Goal: Contribute content: Contribute content

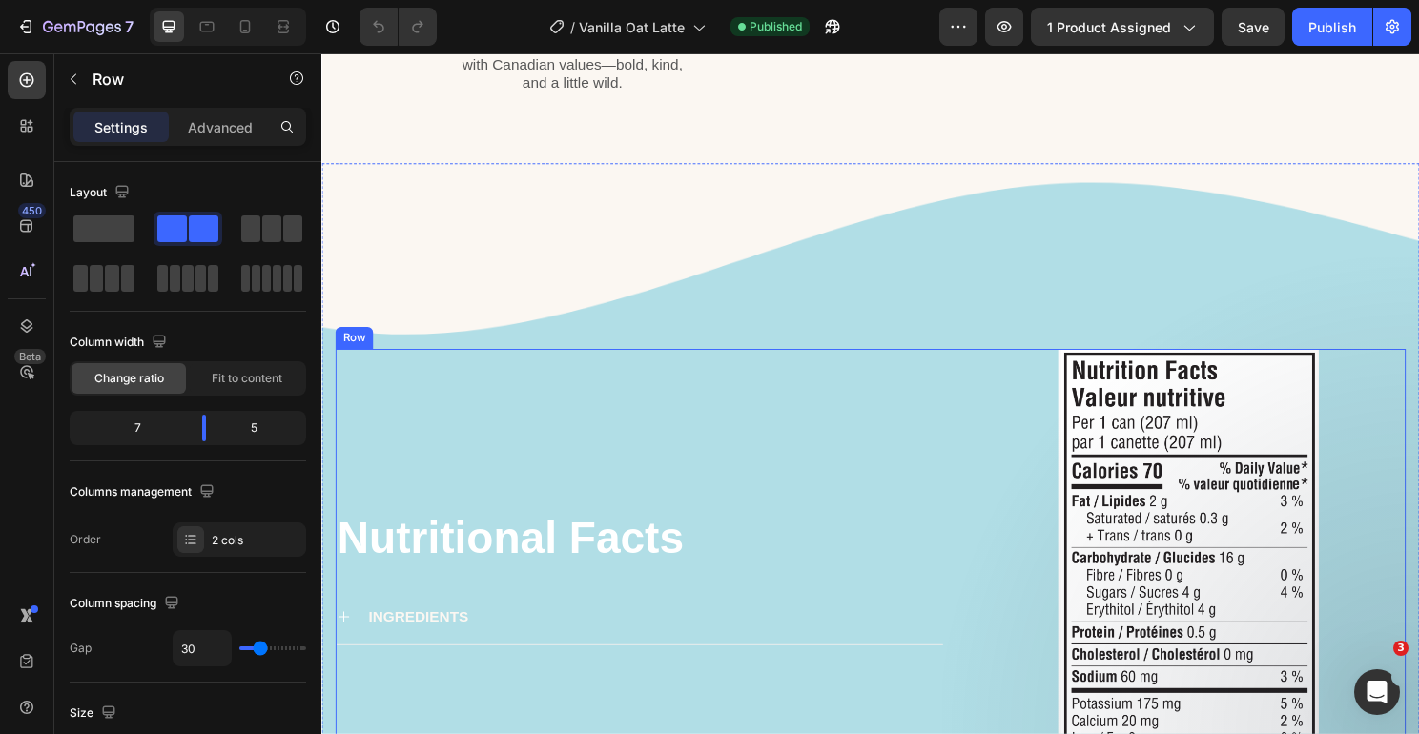
click at [550, 527] on div "Nutritional Facts Heading INGREDIENTS Accordion" at bounding box center [653, 598] width 634 height 474
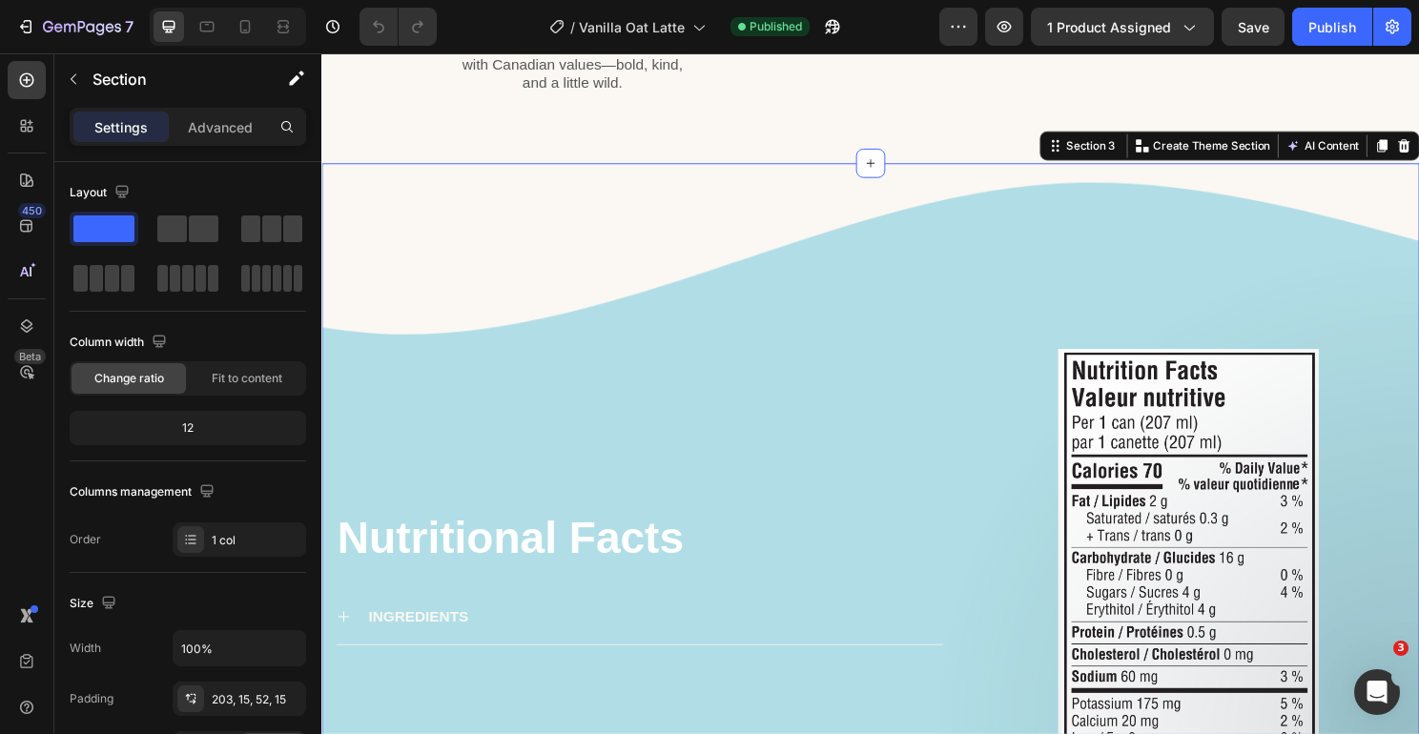
click at [749, 372] on div "Nutritional Facts Heading INGREDIENTS Accordion Image Row Section 3 You can cre…" at bounding box center [893, 534] width 1144 height 732
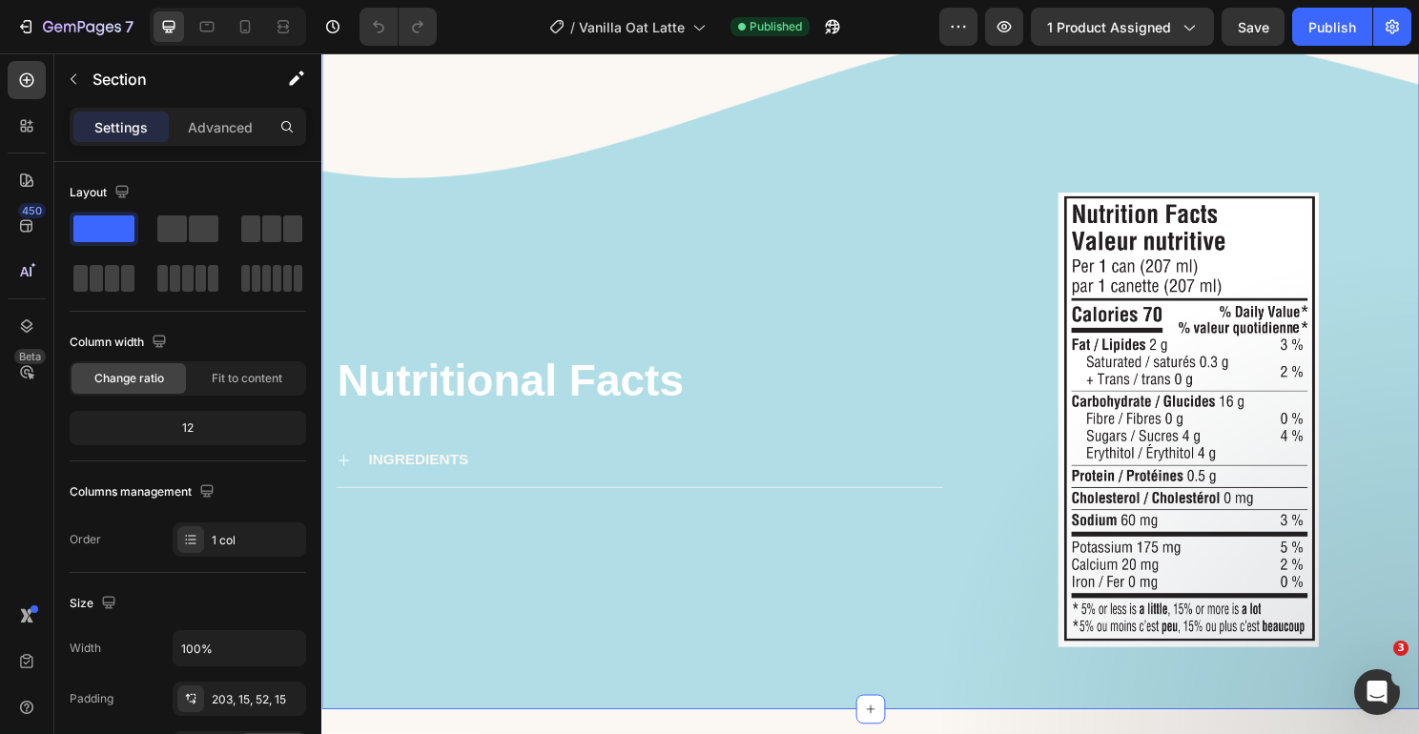
scroll to position [1478, 0]
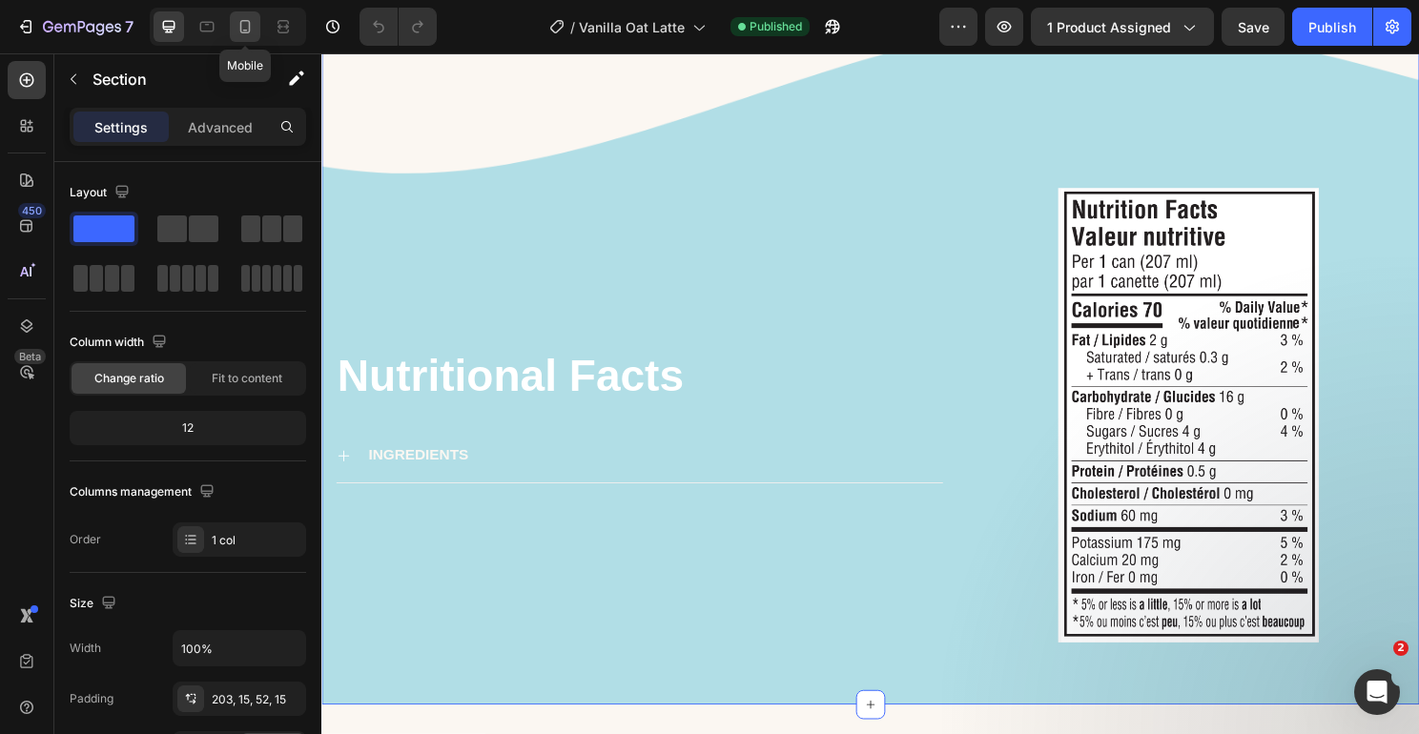
click at [233, 26] on div at bounding box center [245, 26] width 31 height 31
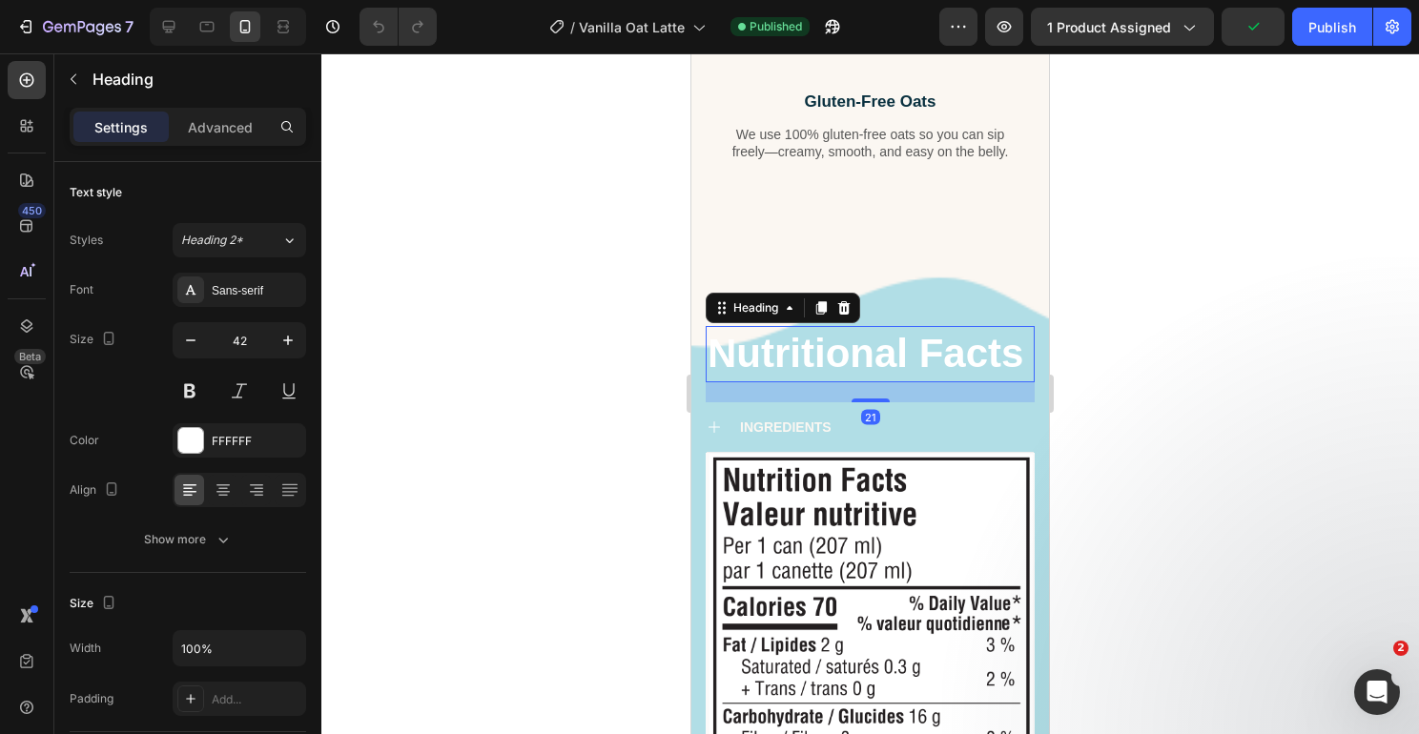
scroll to position [1371, 0]
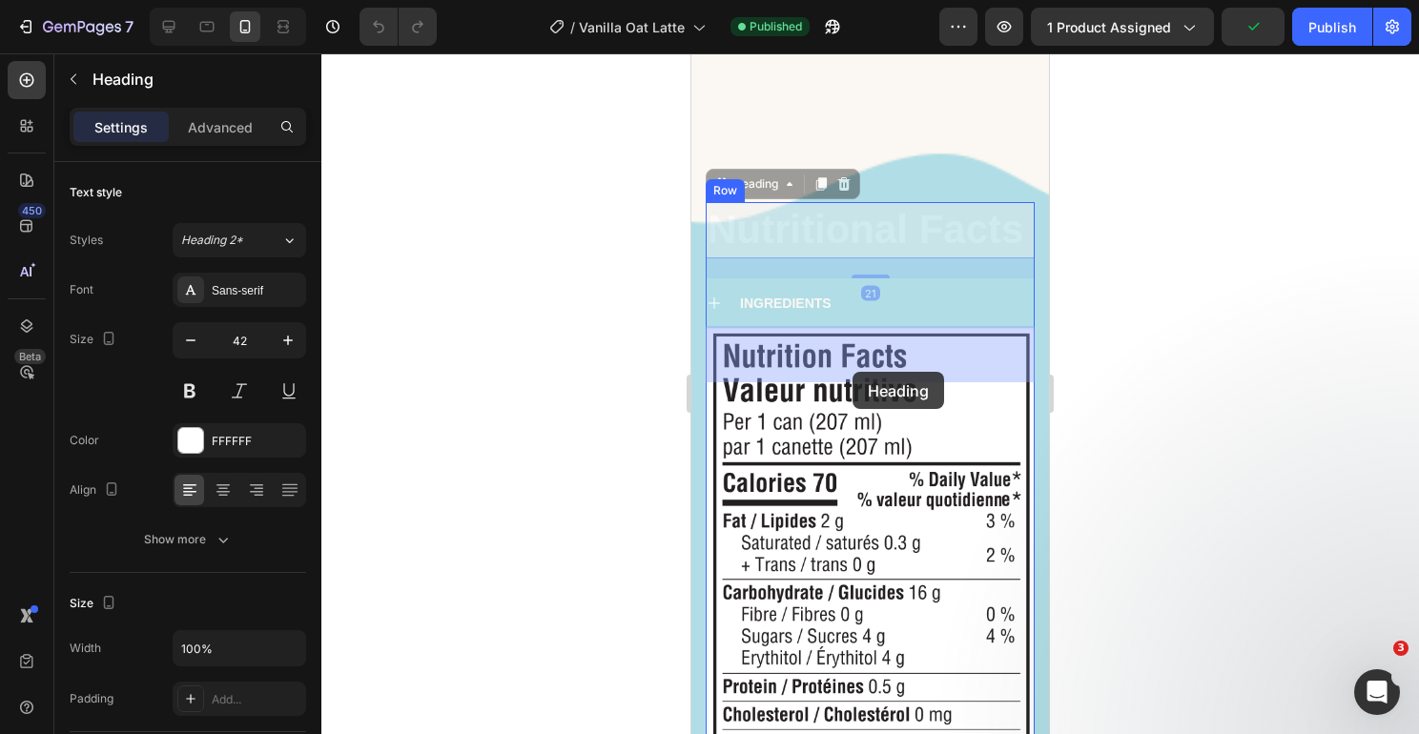
drag, startPoint x: 854, startPoint y: 358, endPoint x: 853, endPoint y: 372, distance: 14.3
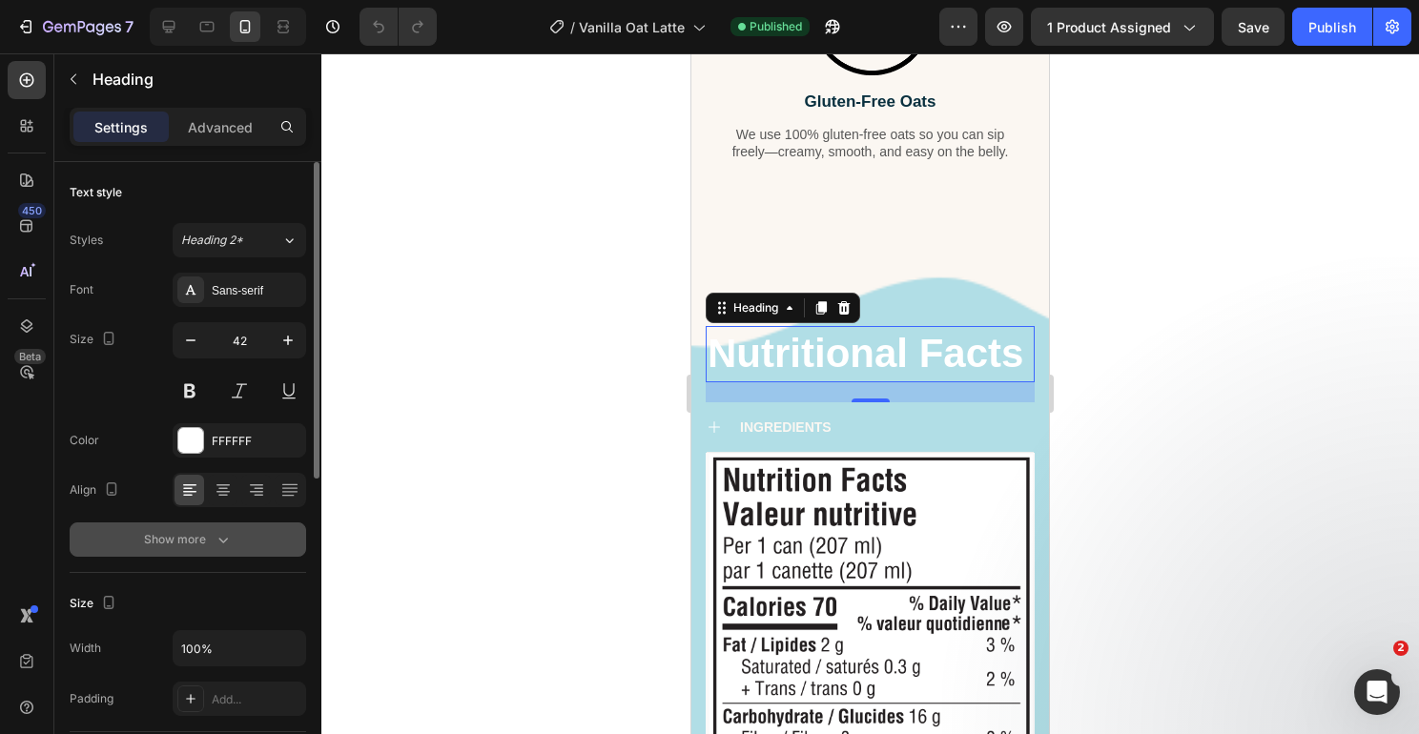
click at [231, 535] on icon "button" at bounding box center [223, 539] width 19 height 19
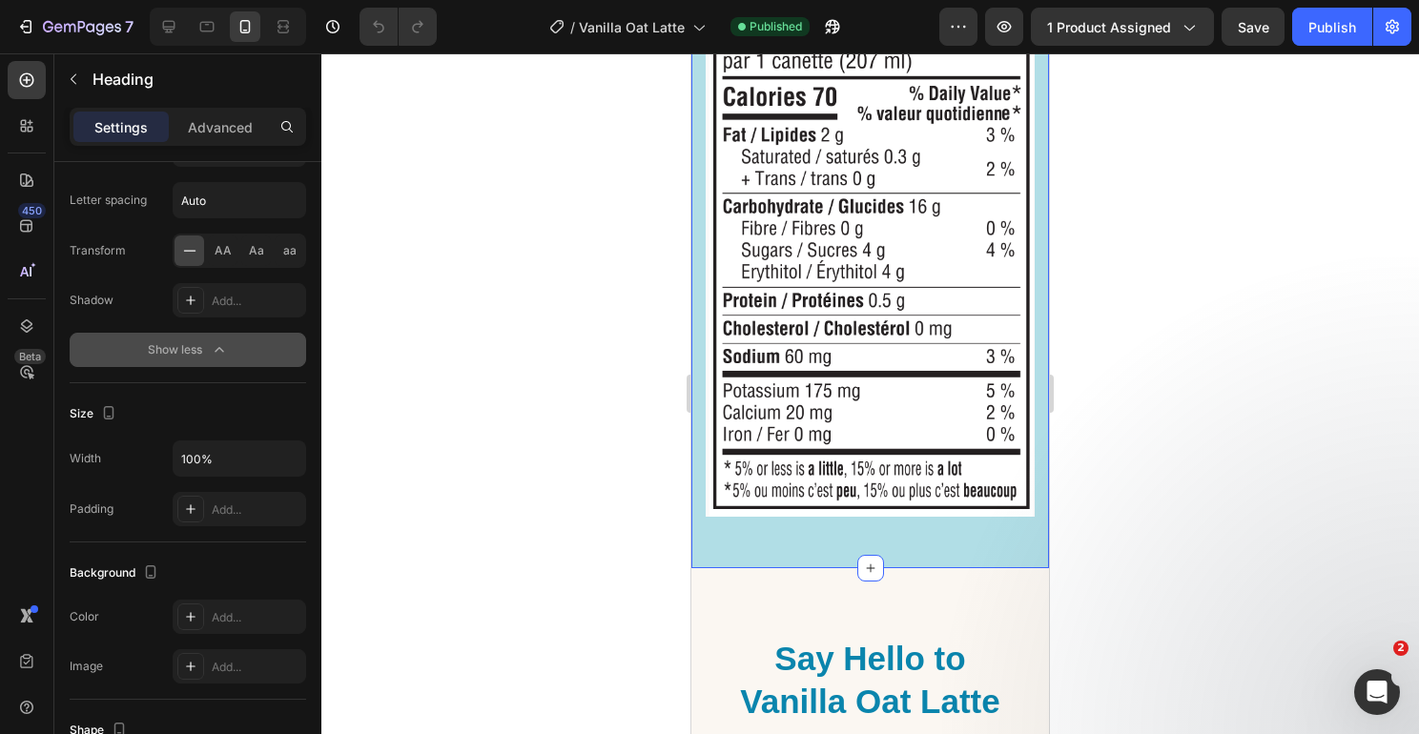
scroll to position [2154, 0]
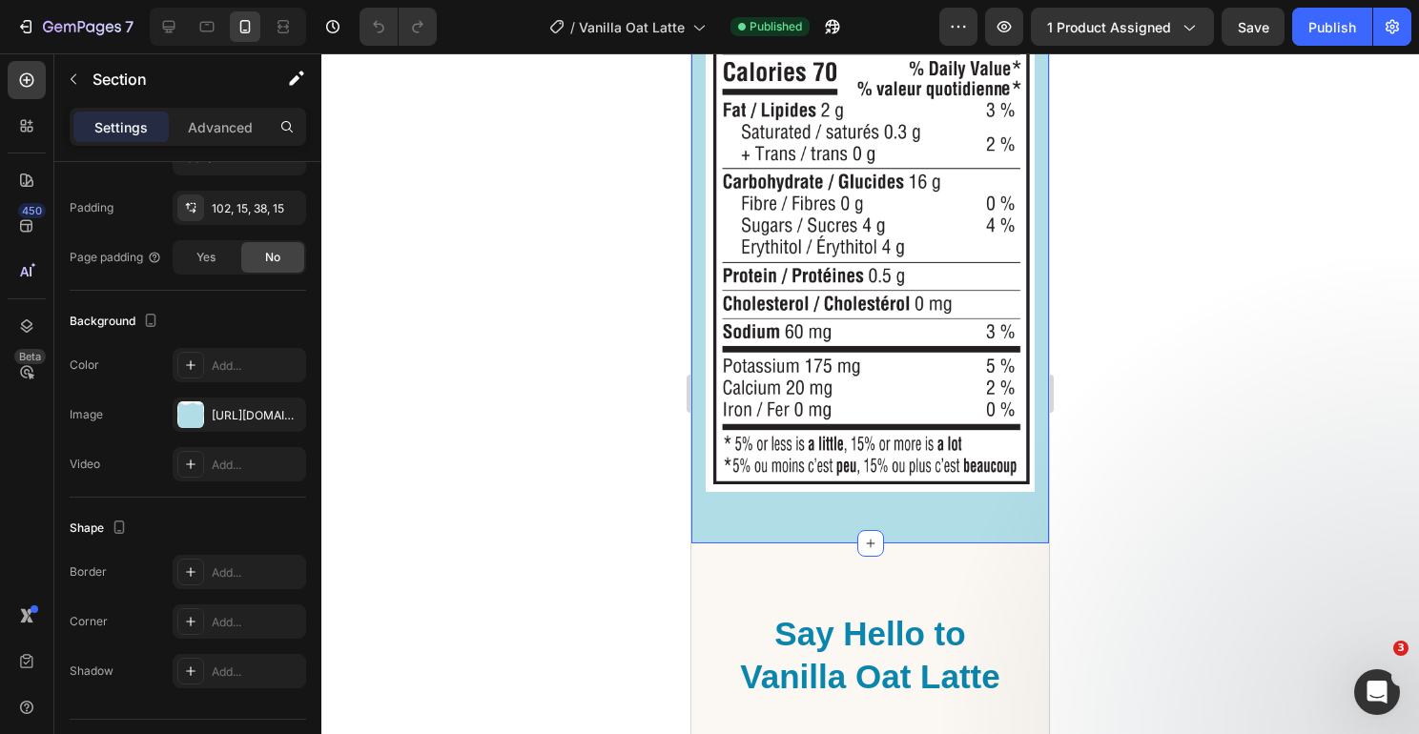
click at [927, 525] on div "Nutritional Facts Heading 21 INGREDIENTS Accordion Image Row Section 3" at bounding box center [870, 119] width 358 height 850
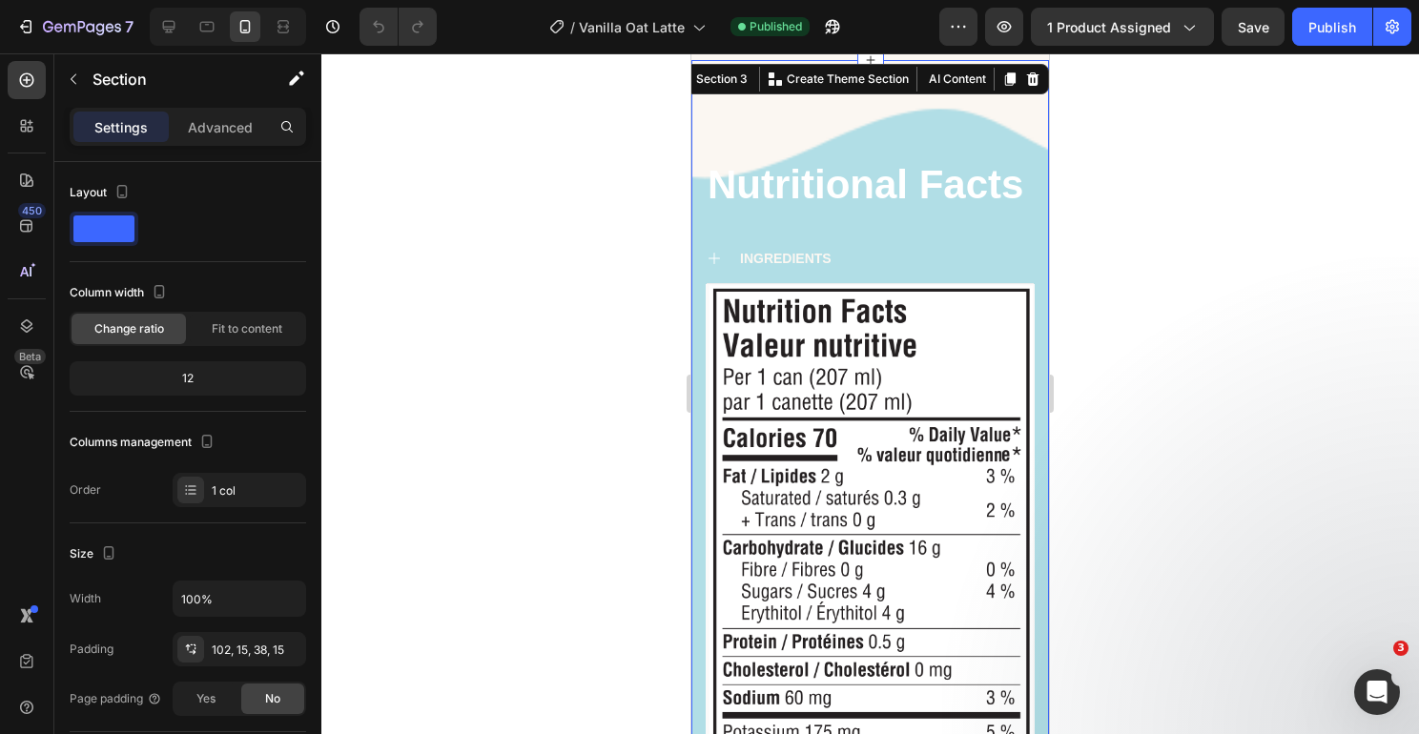
scroll to position [1354, 0]
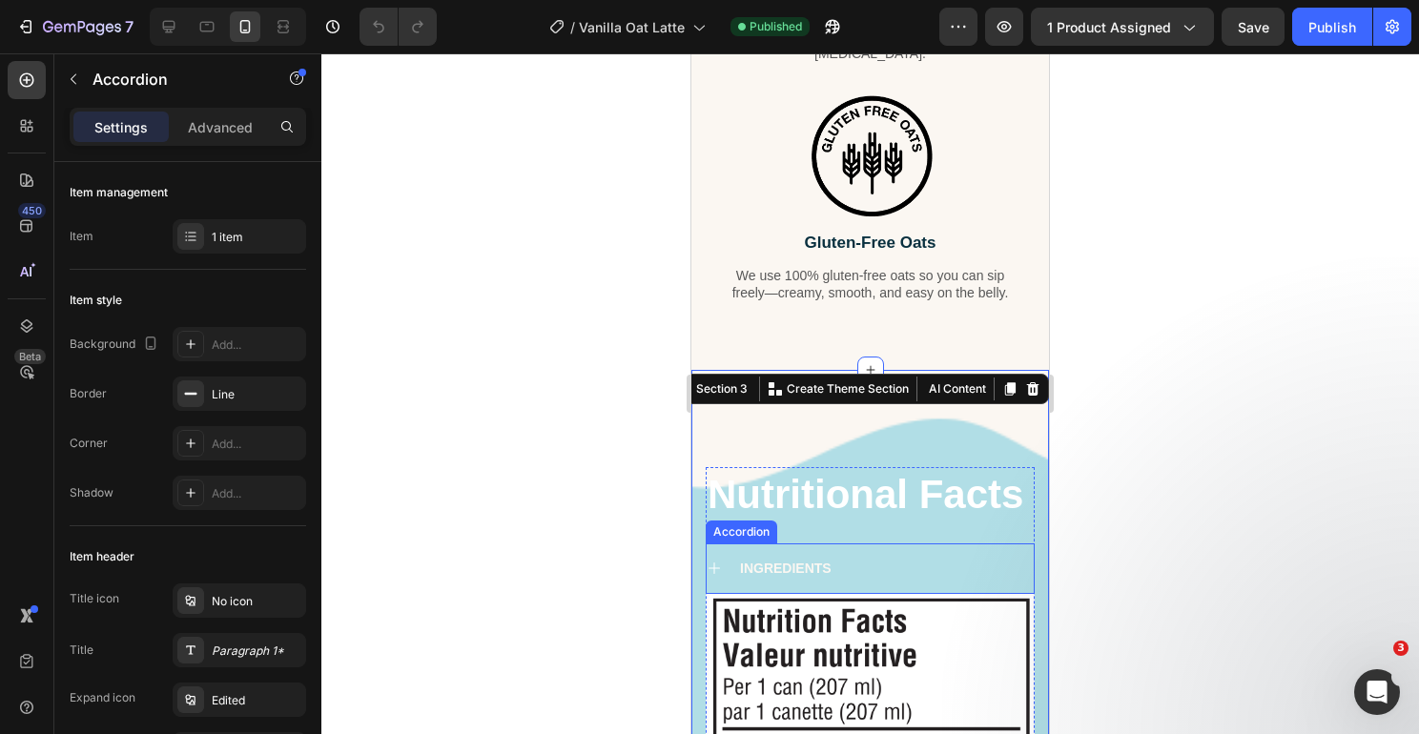
click at [1000, 580] on div "INGREDIENTS" at bounding box center [885, 568] width 297 height 23
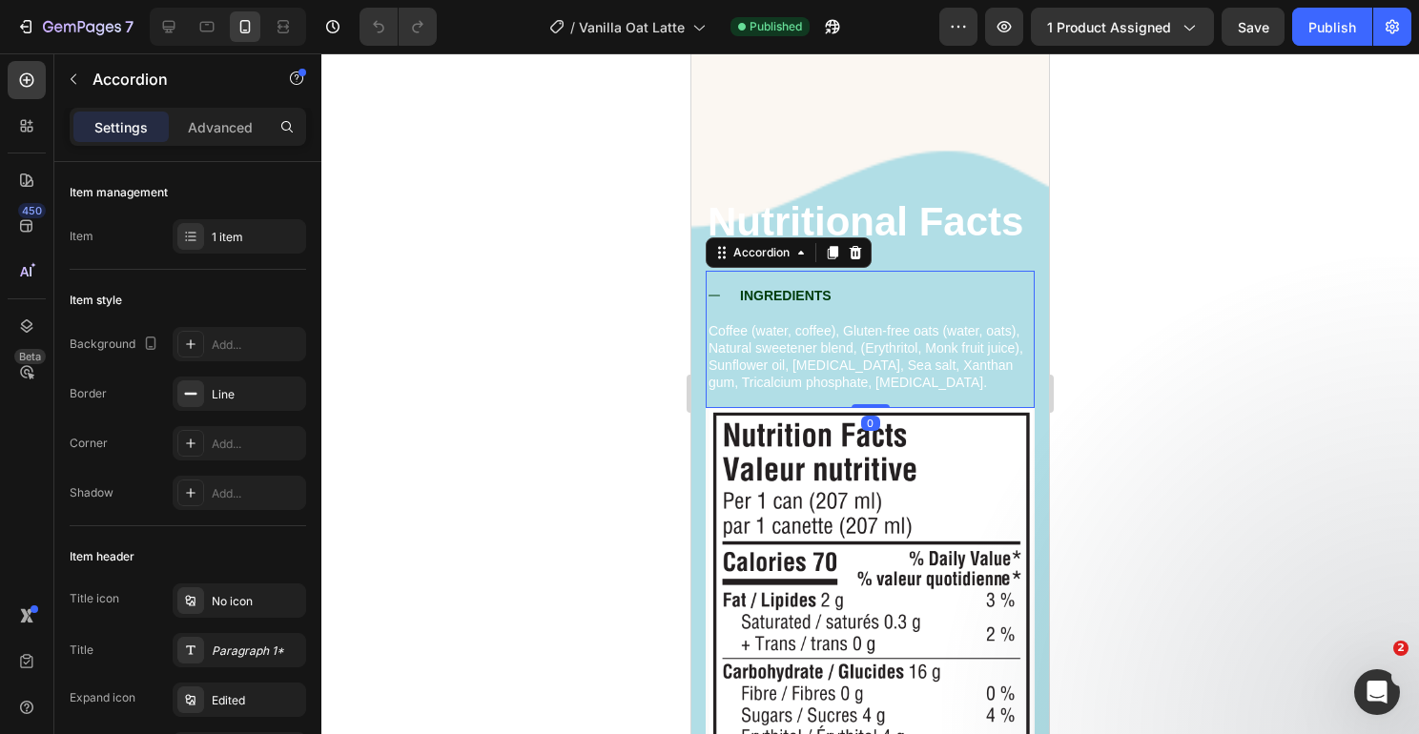
scroll to position [1633, 0]
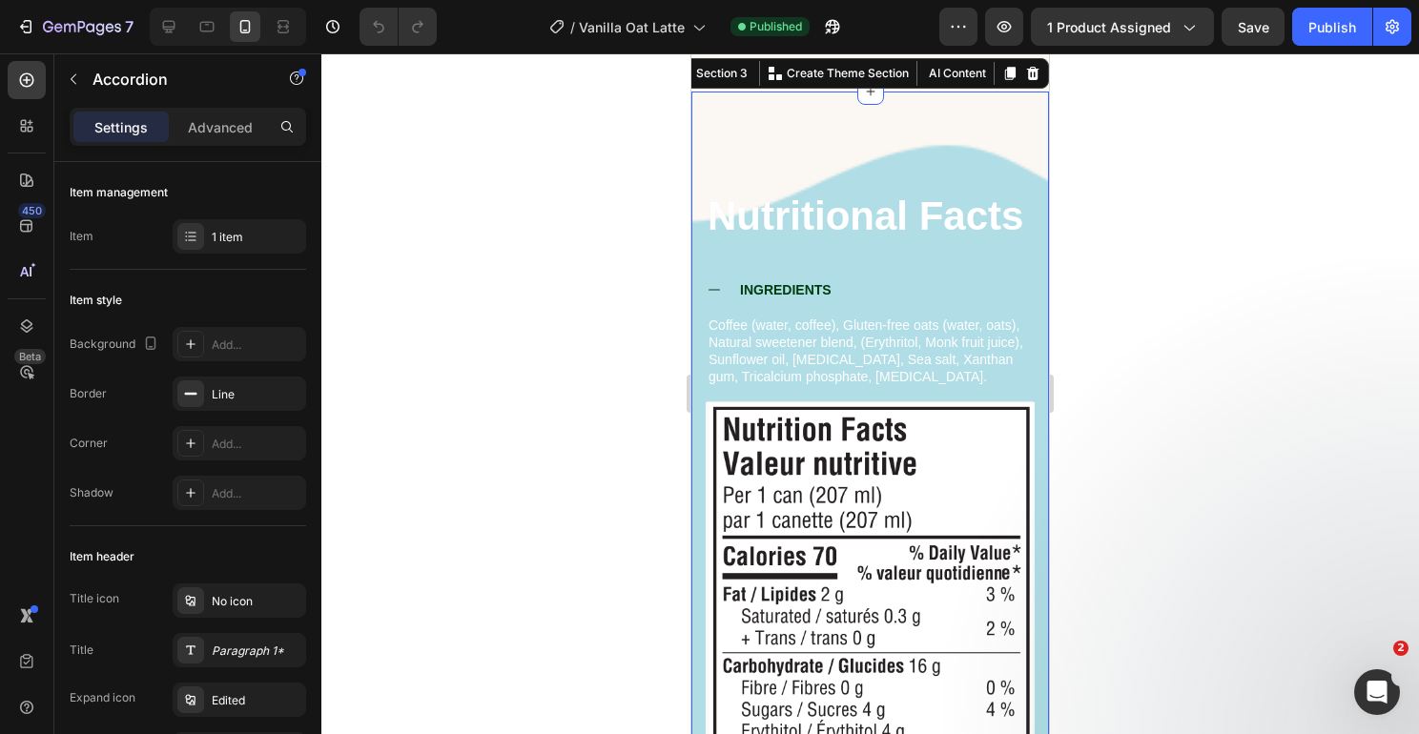
click at [990, 295] on div "Nutritional Facts Heading INGREDIENTS Coffee (water, coffee), Gluten-free oats …" at bounding box center [870, 560] width 358 height 937
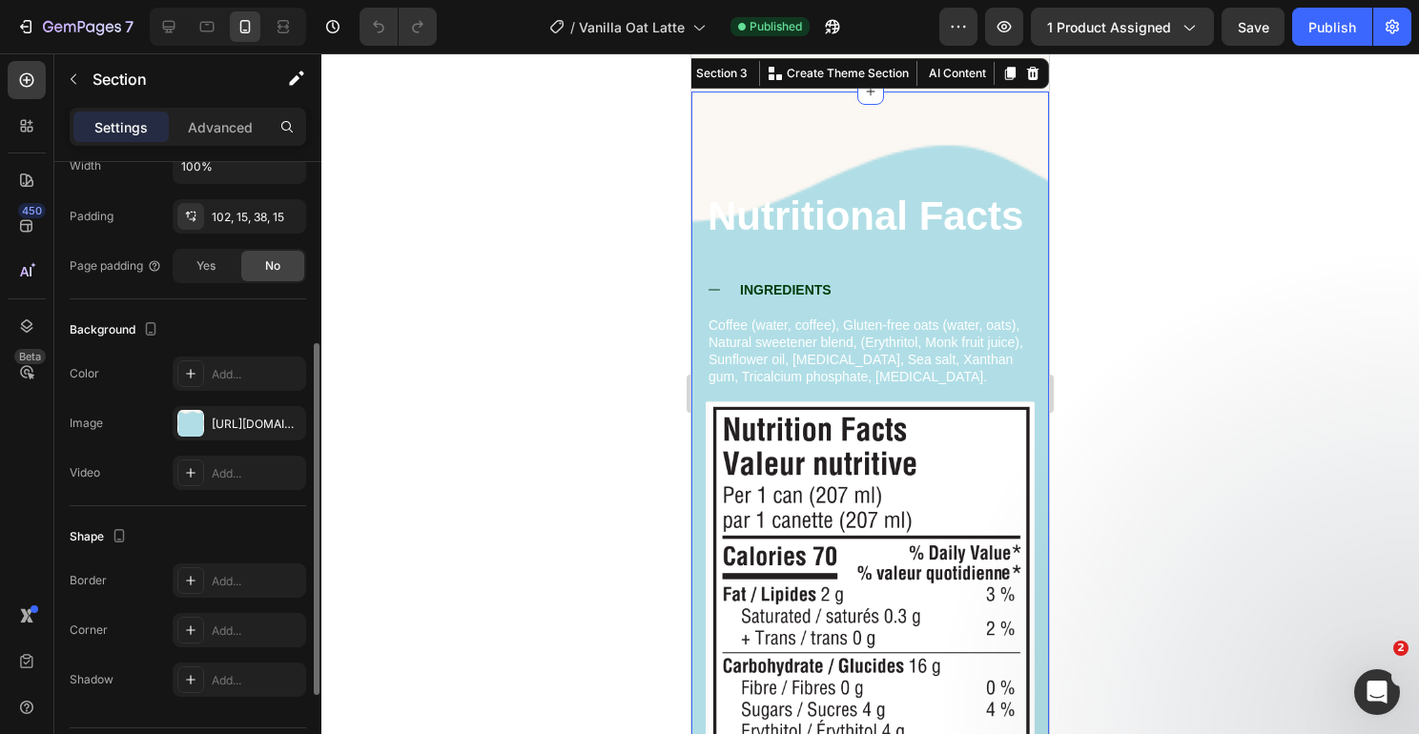
scroll to position [469, 0]
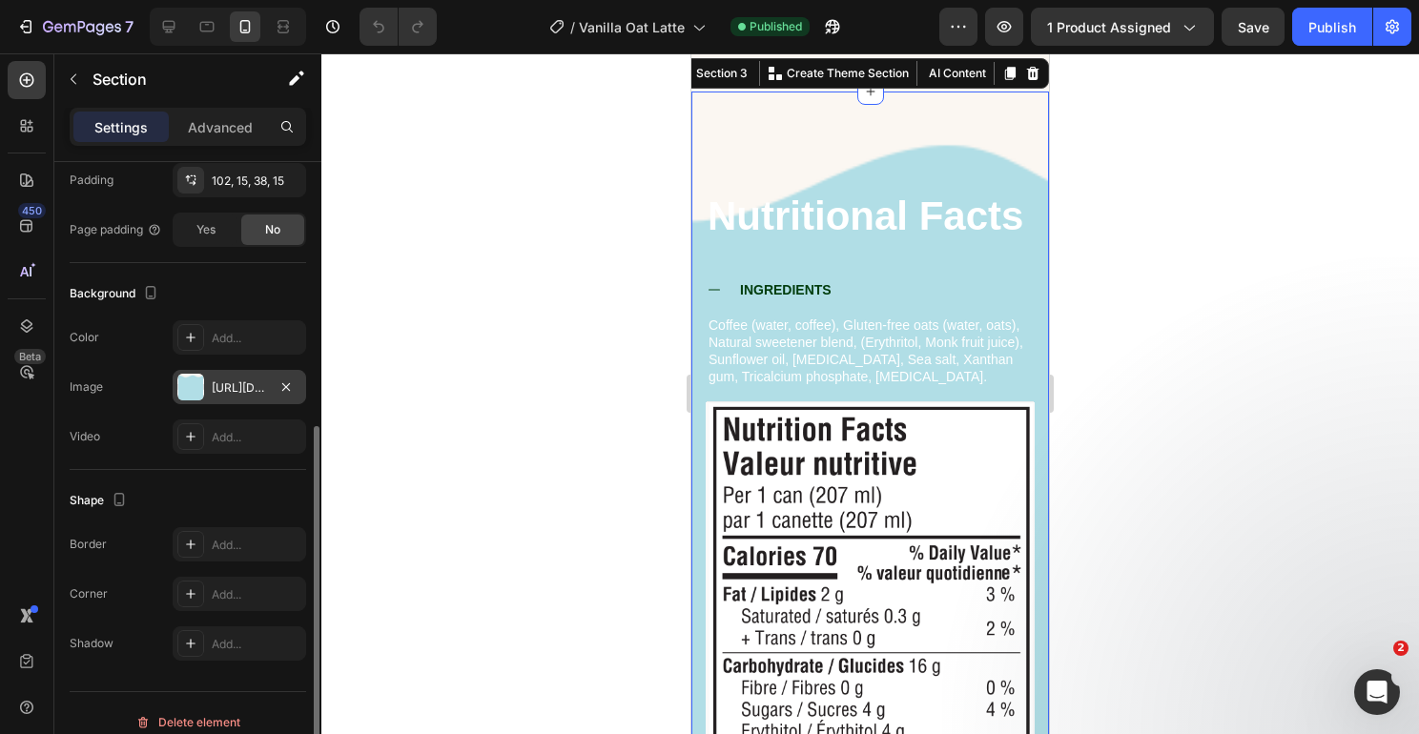
click at [196, 389] on div at bounding box center [190, 387] width 27 height 27
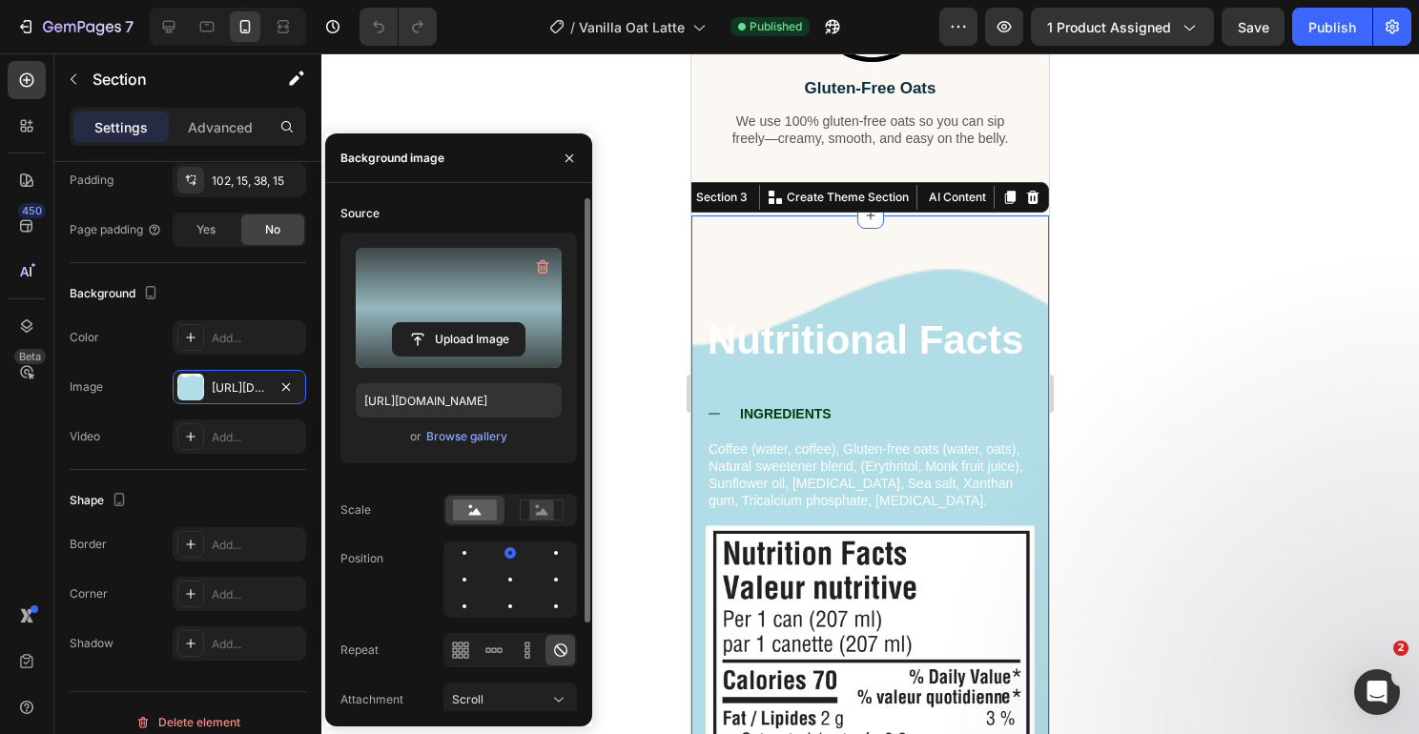
click at [472, 274] on label at bounding box center [459, 308] width 206 height 120
click at [472, 323] on input "file" at bounding box center [459, 339] width 132 height 32
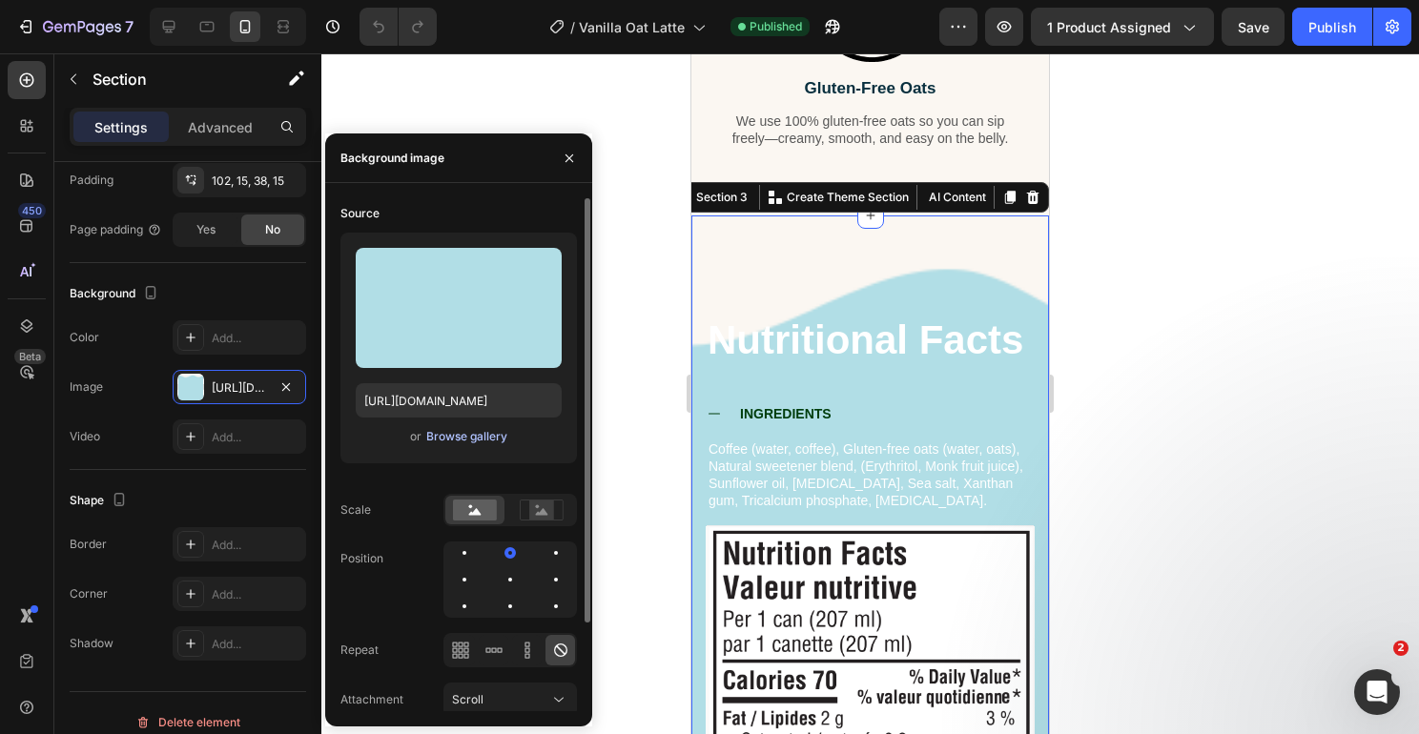
click at [484, 435] on div "Browse gallery" at bounding box center [466, 436] width 81 height 17
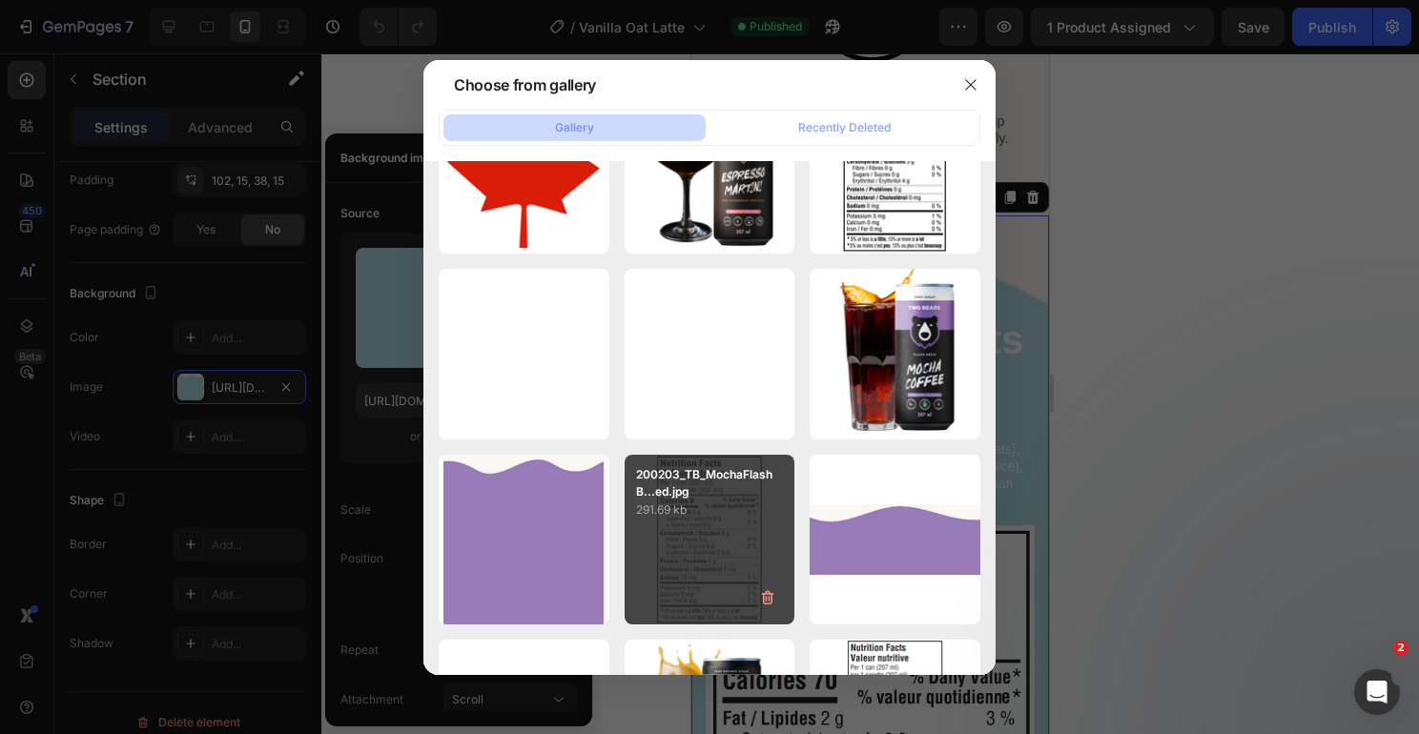
scroll to position [0, 0]
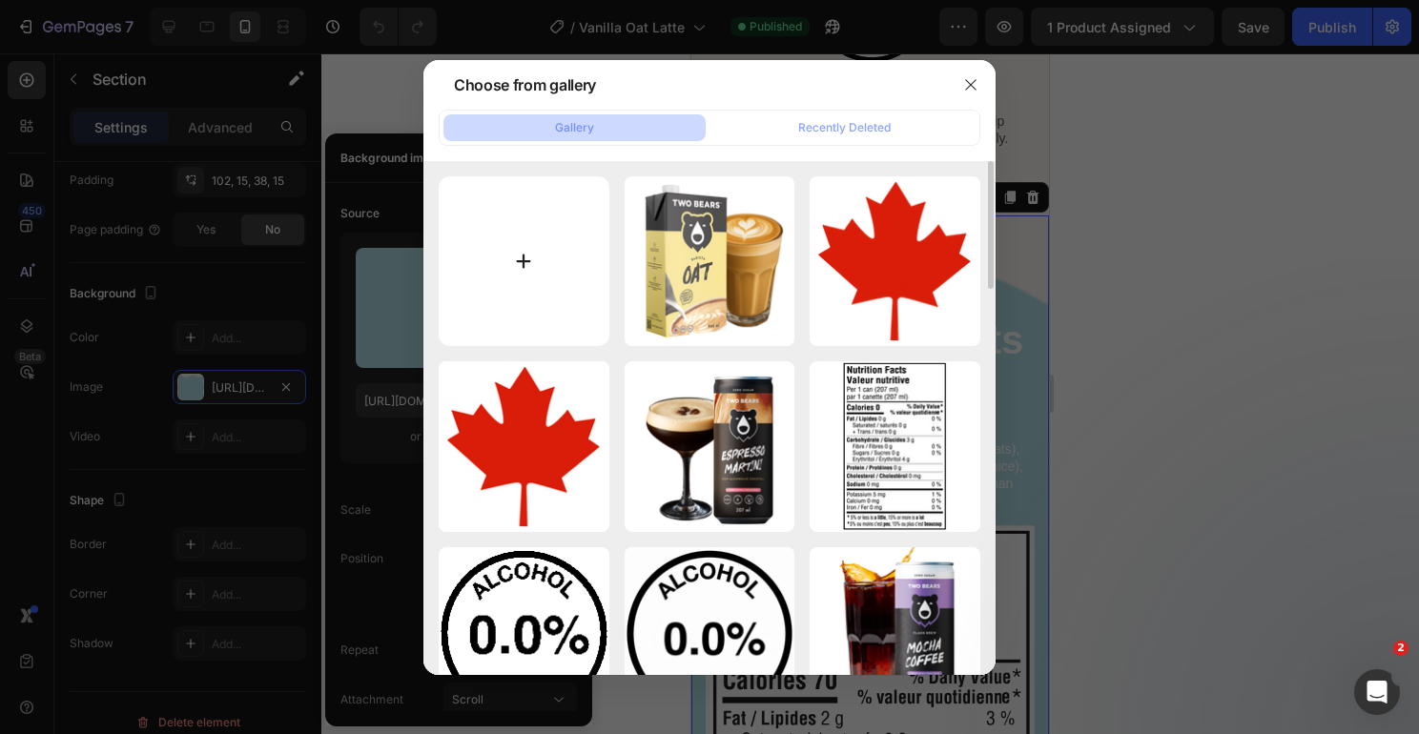
click at [542, 276] on input "file" at bounding box center [524, 261] width 171 height 171
type input "C:\fakepath\Add a little bit of body text (20).png"
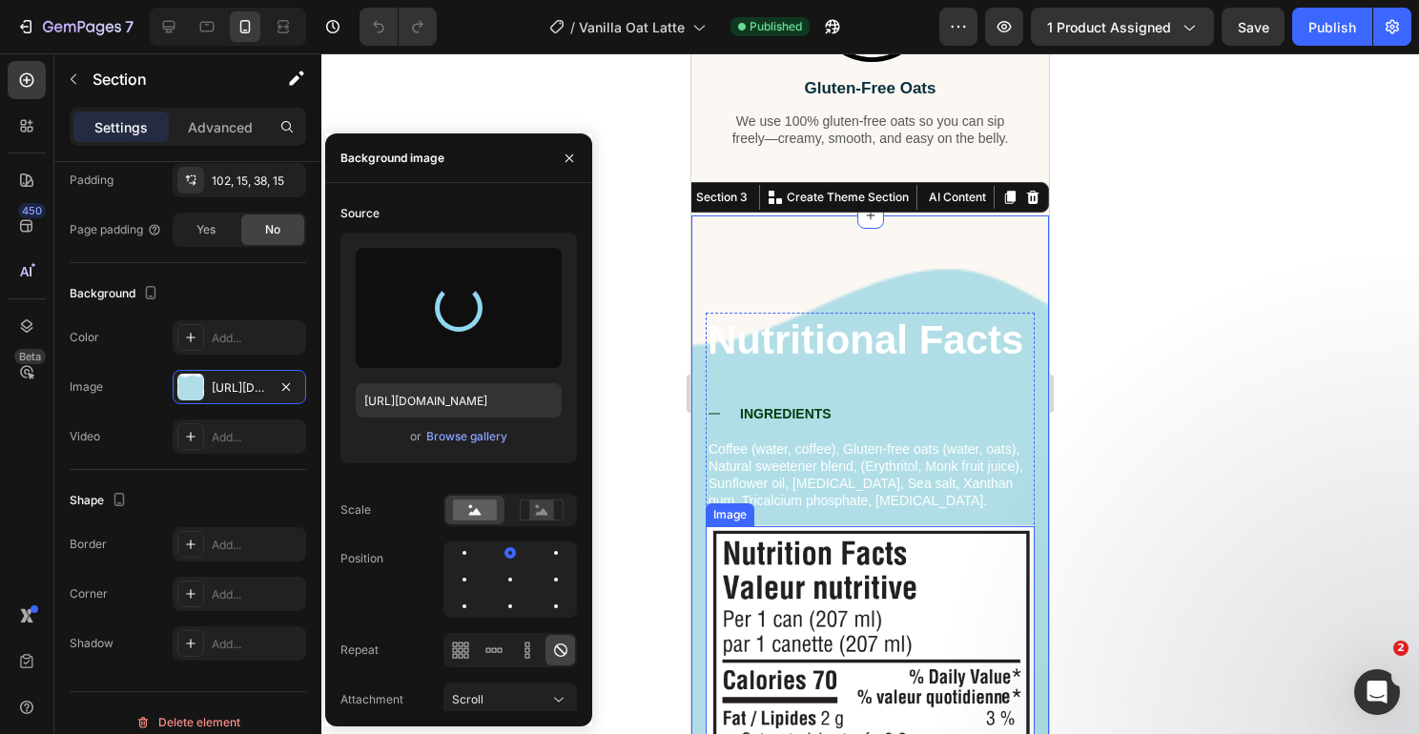
type input "[URL][DOMAIN_NAME]"
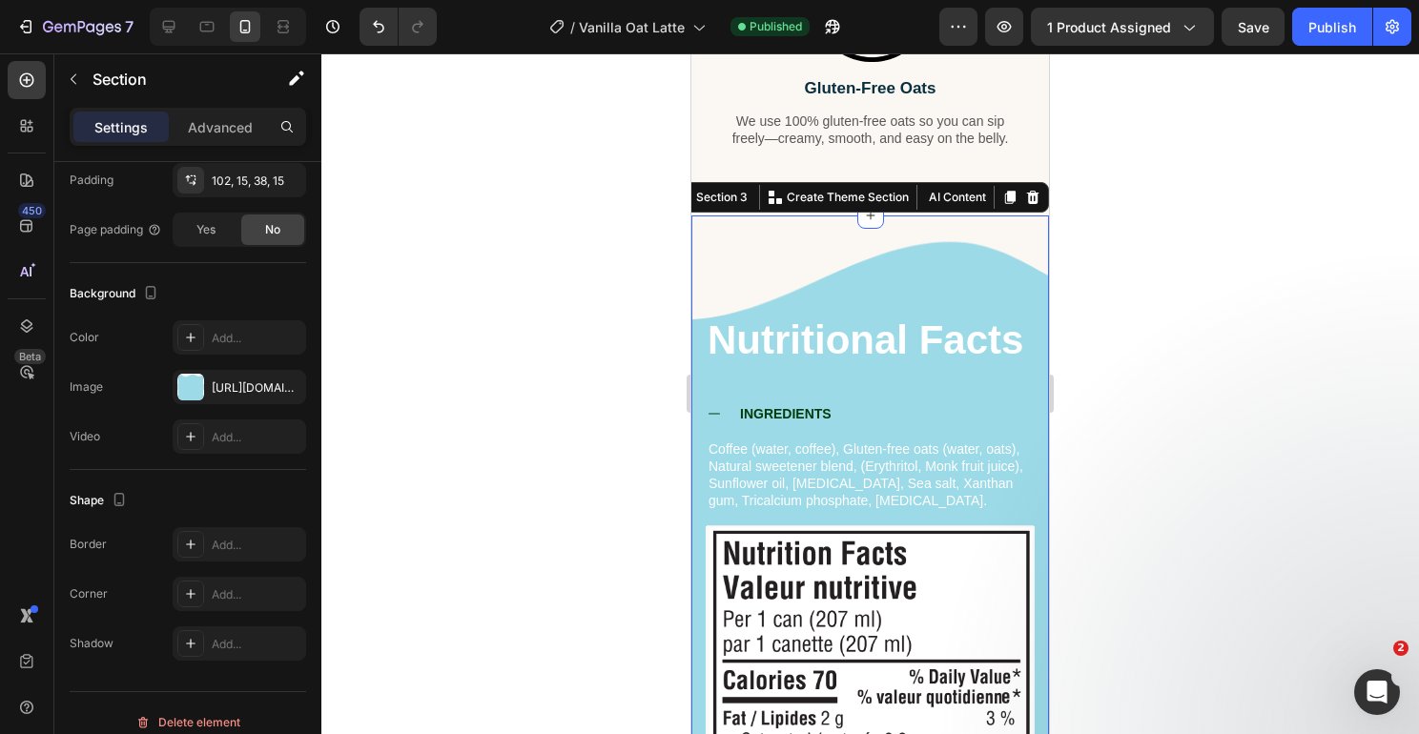
click at [1167, 320] on div at bounding box center [870, 393] width 1098 height 681
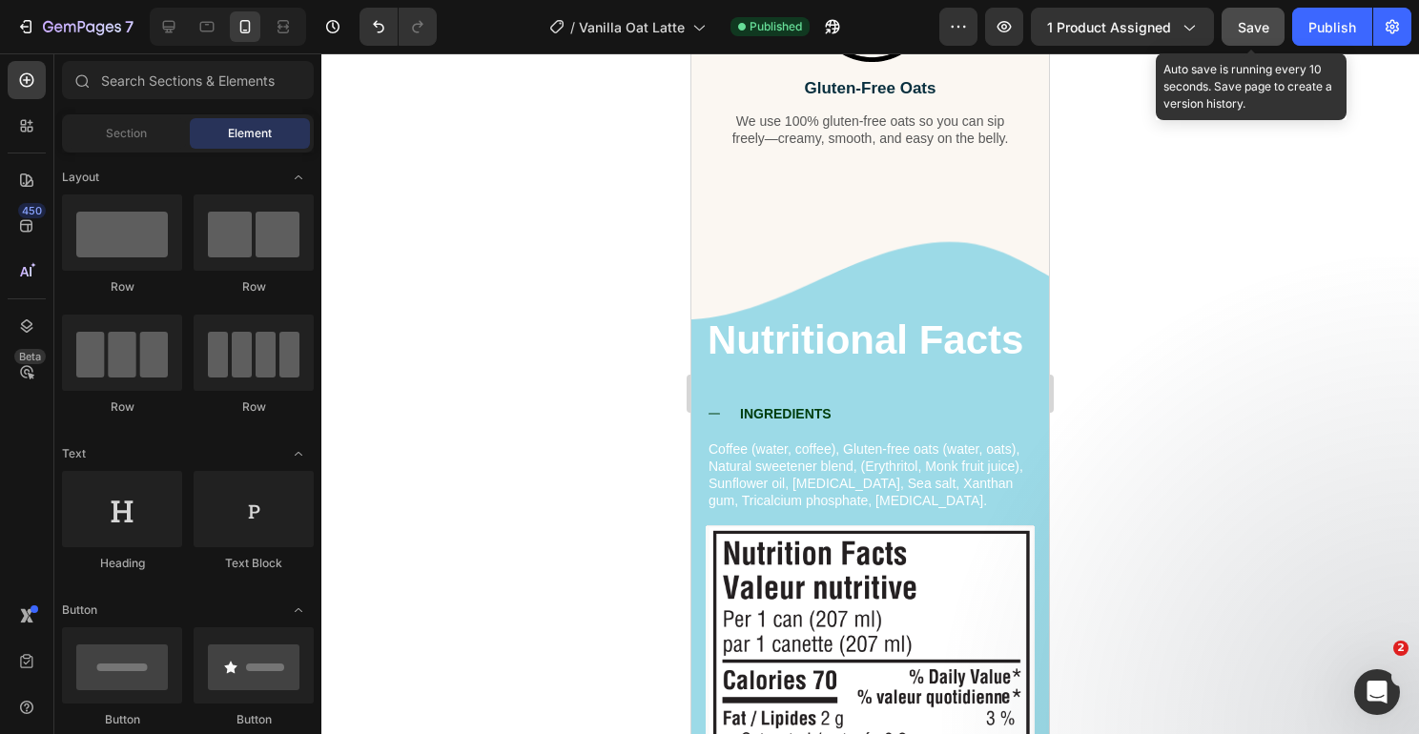
click at [1256, 32] on span "Save" at bounding box center [1253, 27] width 31 height 16
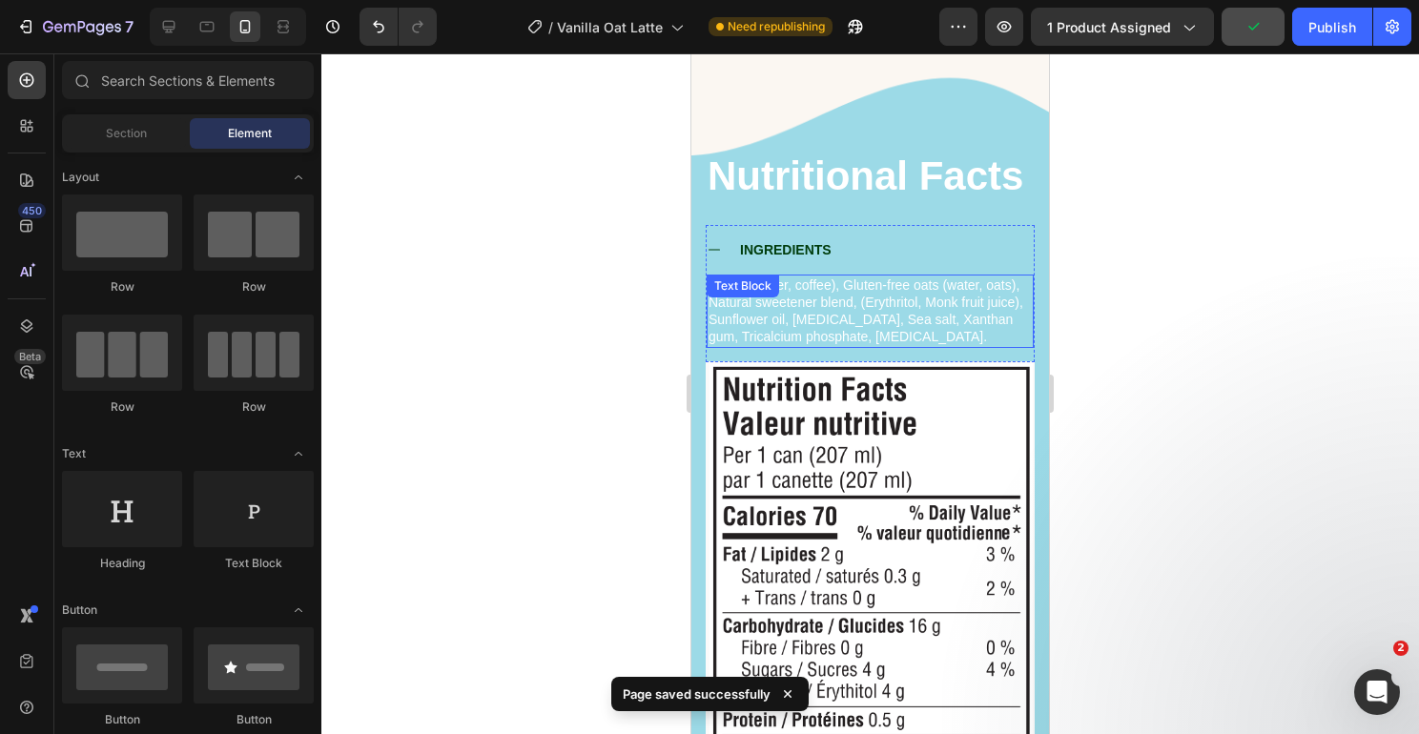
scroll to position [1804, 0]
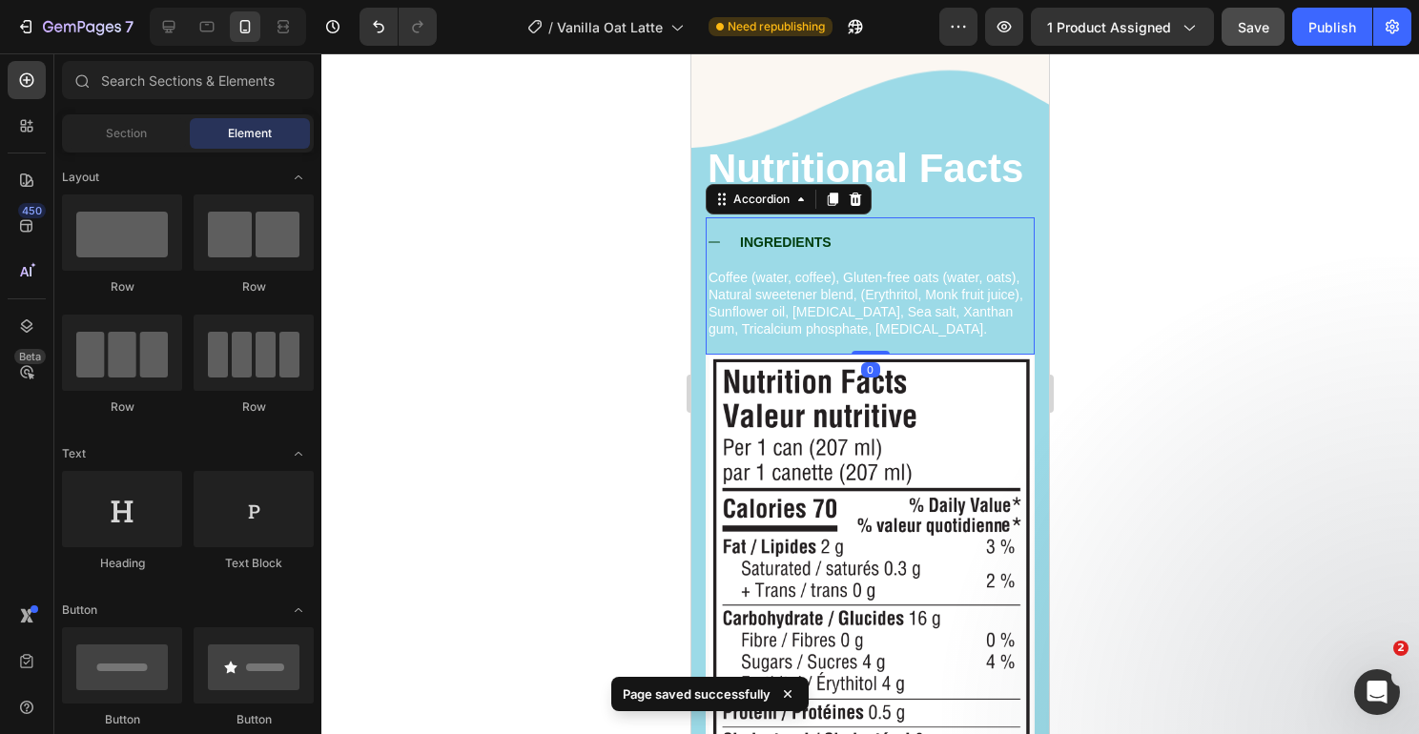
click at [779, 251] on div "INGREDIENTS" at bounding box center [785, 242] width 97 height 23
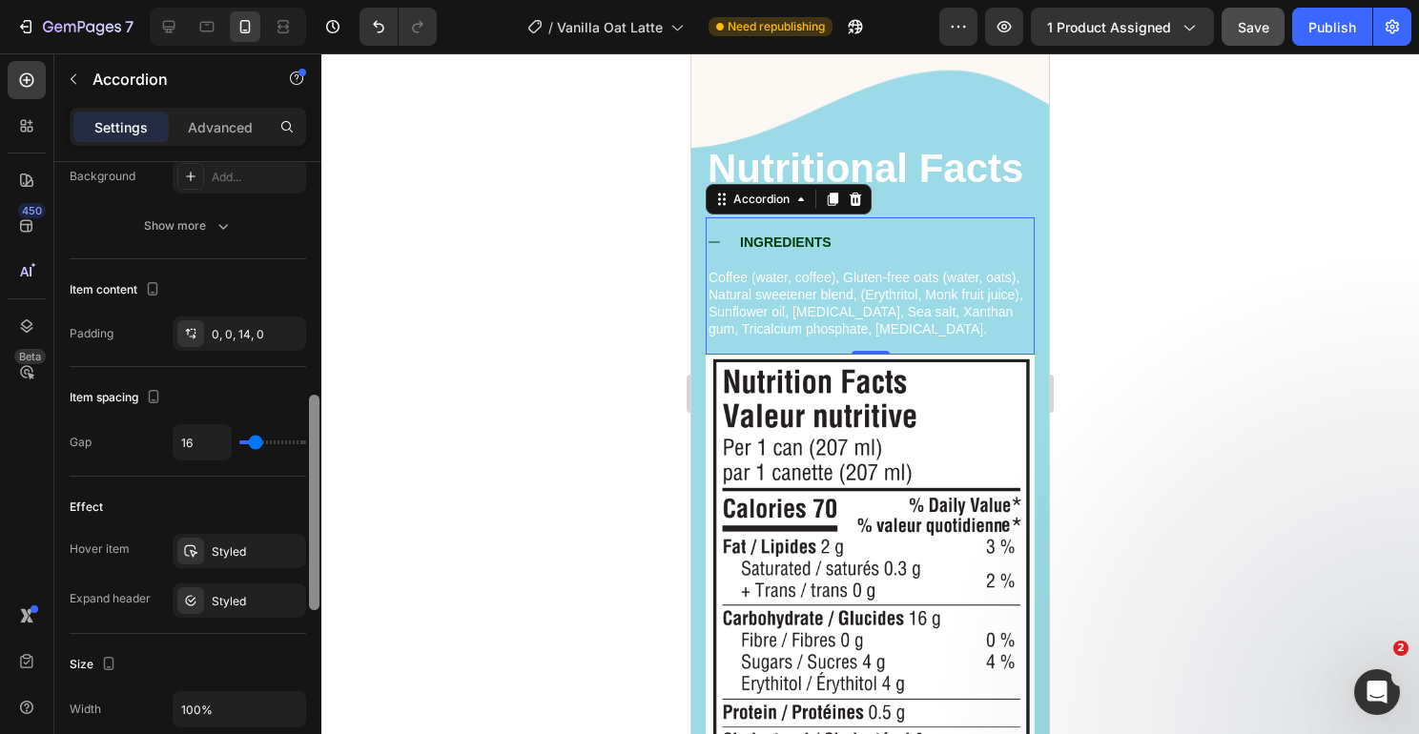
scroll to position [15, 0]
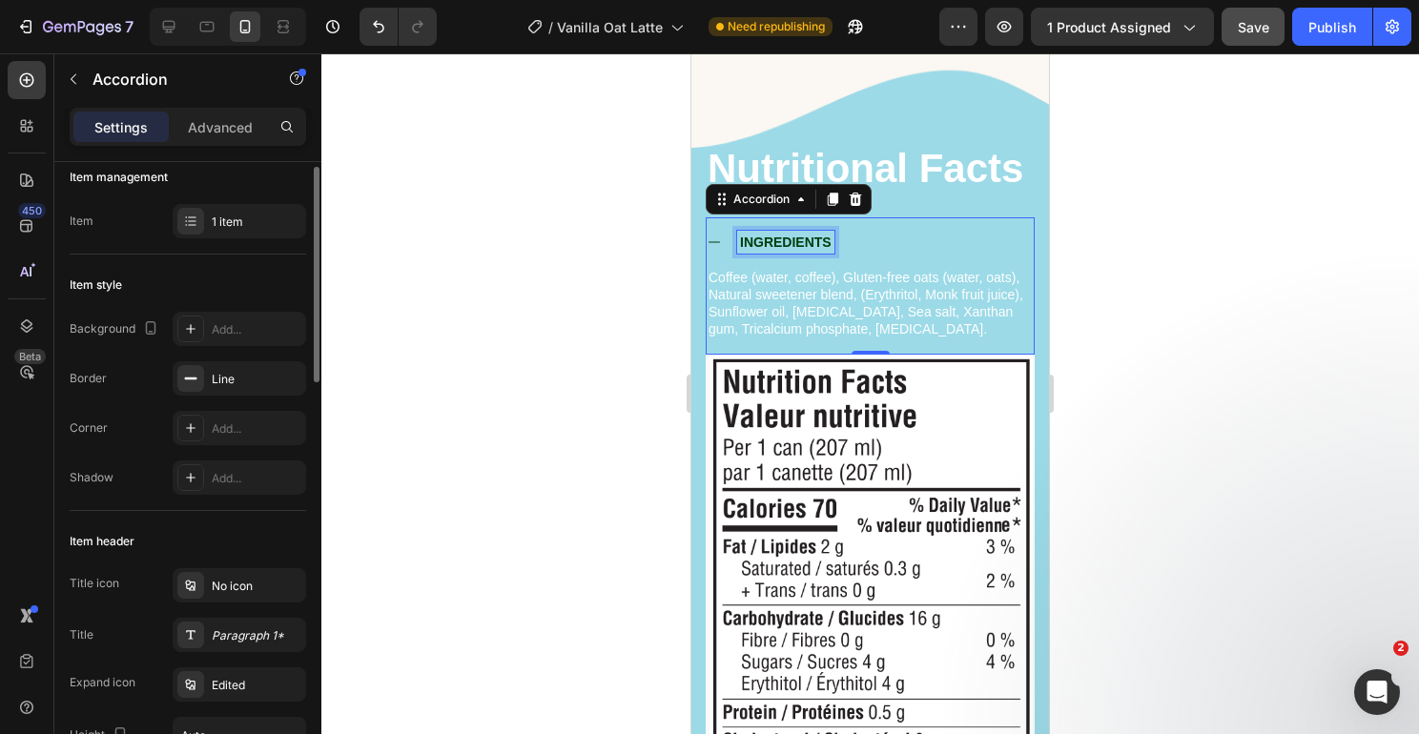
click at [811, 241] on p "INGREDIENTS" at bounding box center [786, 242] width 92 height 17
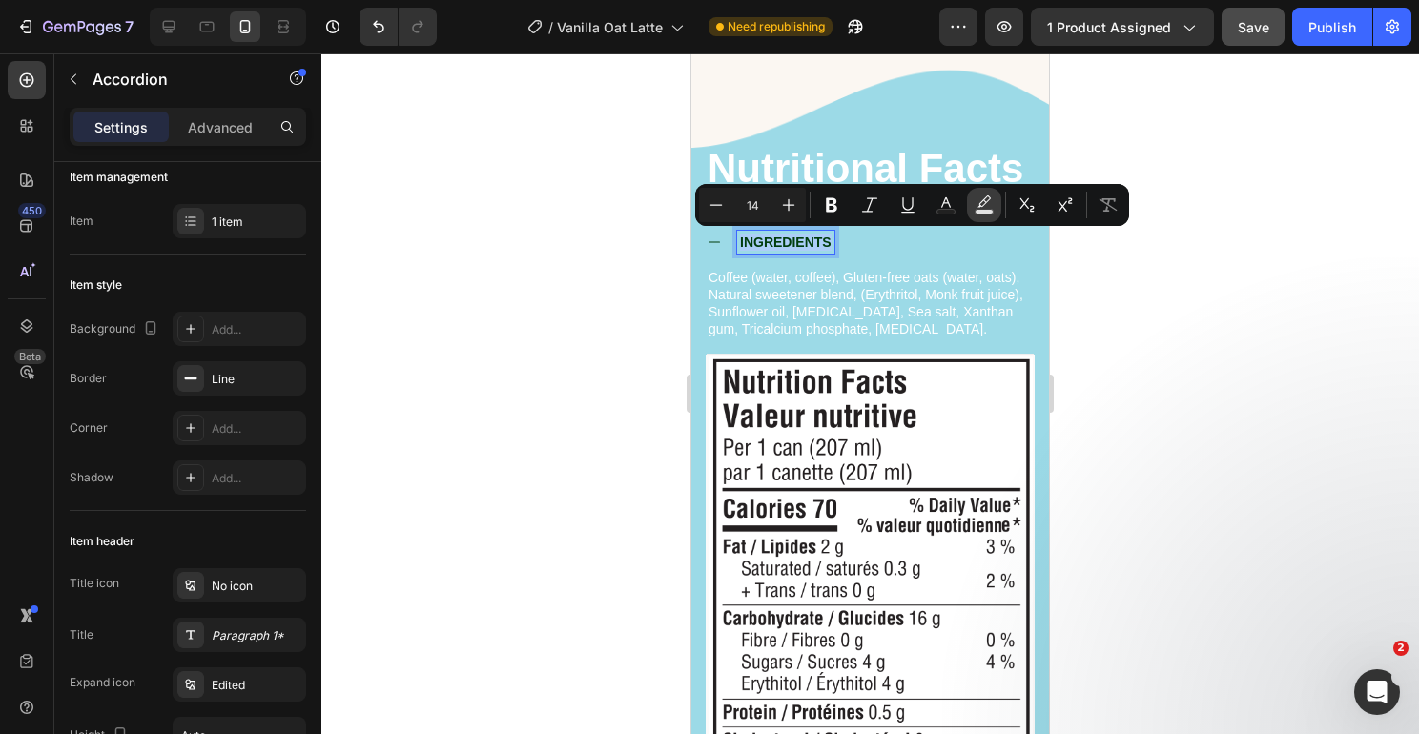
click at [993, 212] on icon "Editor contextual toolbar" at bounding box center [984, 205] width 19 height 19
type input "000000"
type input "77"
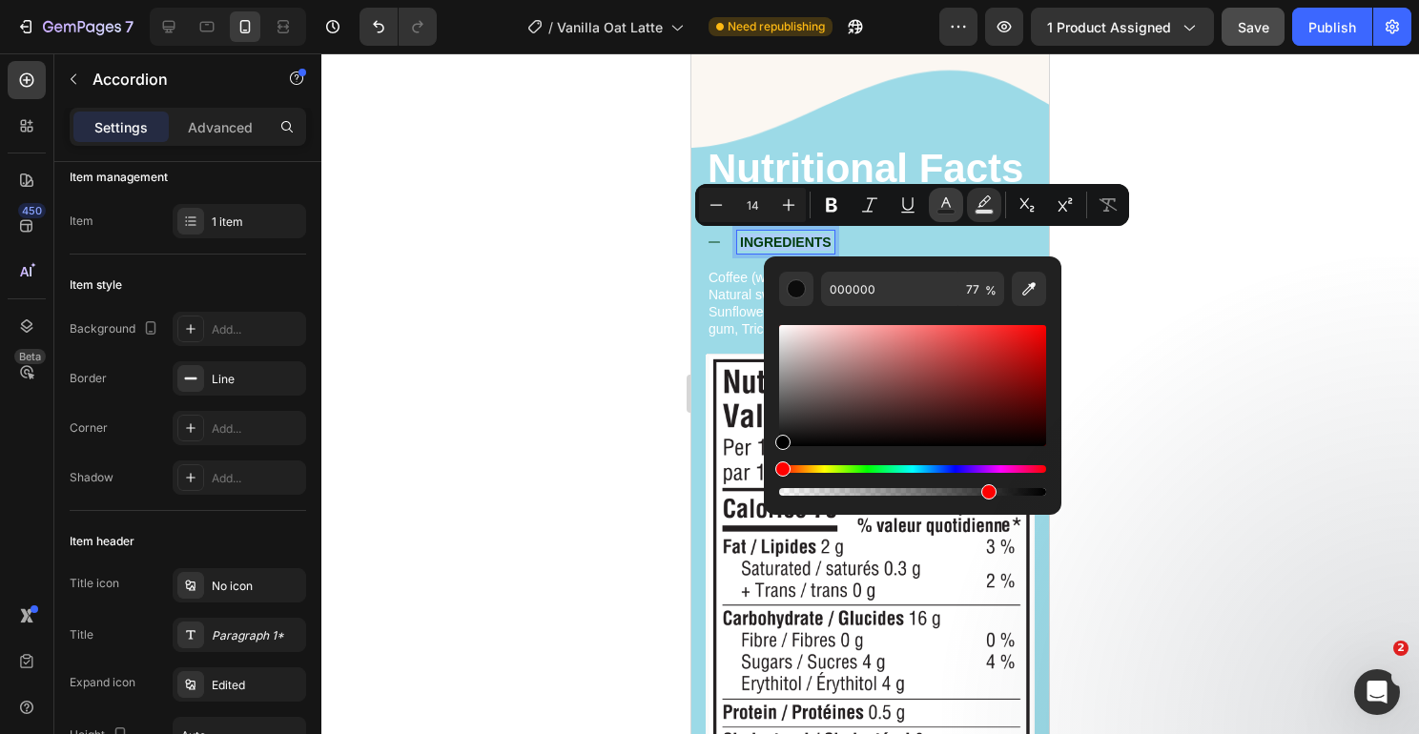
click at [950, 210] on rect "Editor contextual toolbar" at bounding box center [946, 212] width 18 height 5
type input "003D0D"
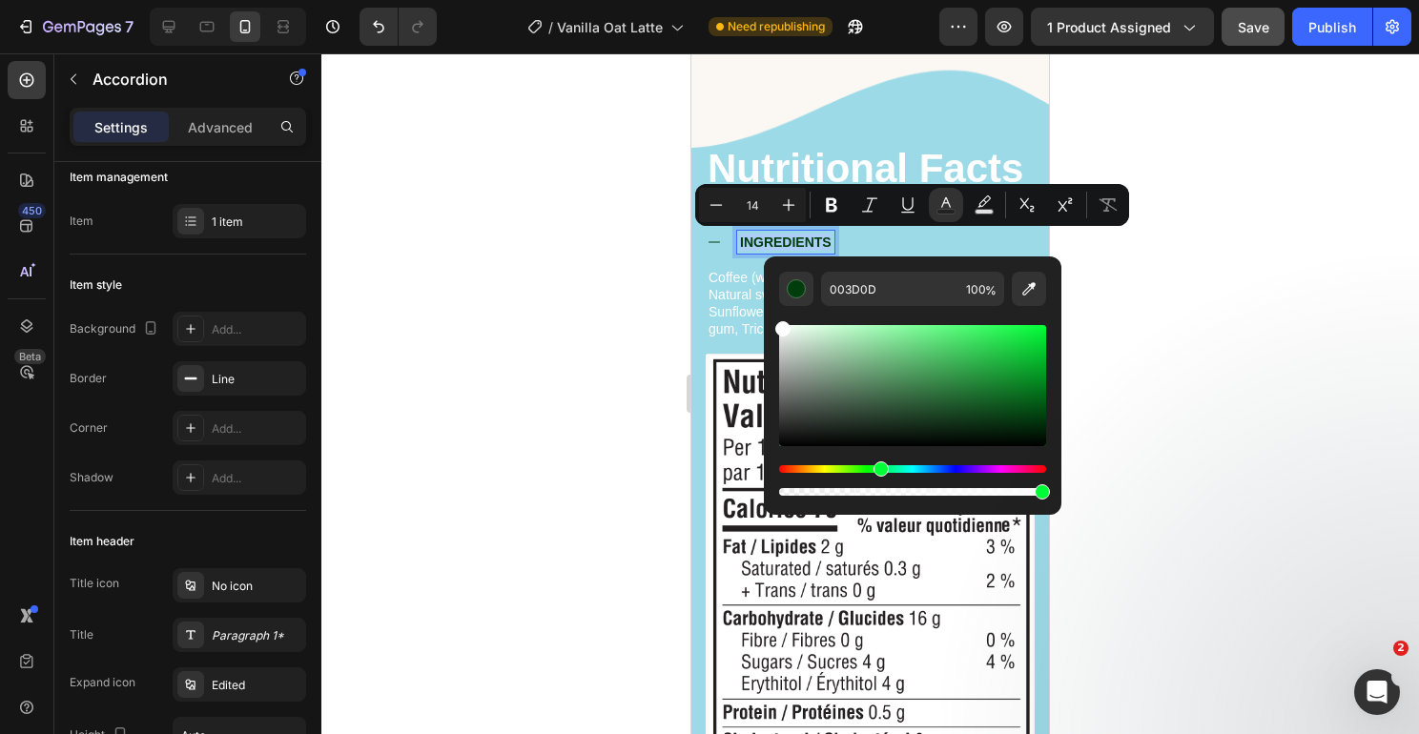
drag, startPoint x: 781, startPoint y: 328, endPoint x: 771, endPoint y: 306, distance: 24.3
click at [771, 306] on div "003D0D 100 %" at bounding box center [913, 378] width 298 height 243
type input "FFFFFF"
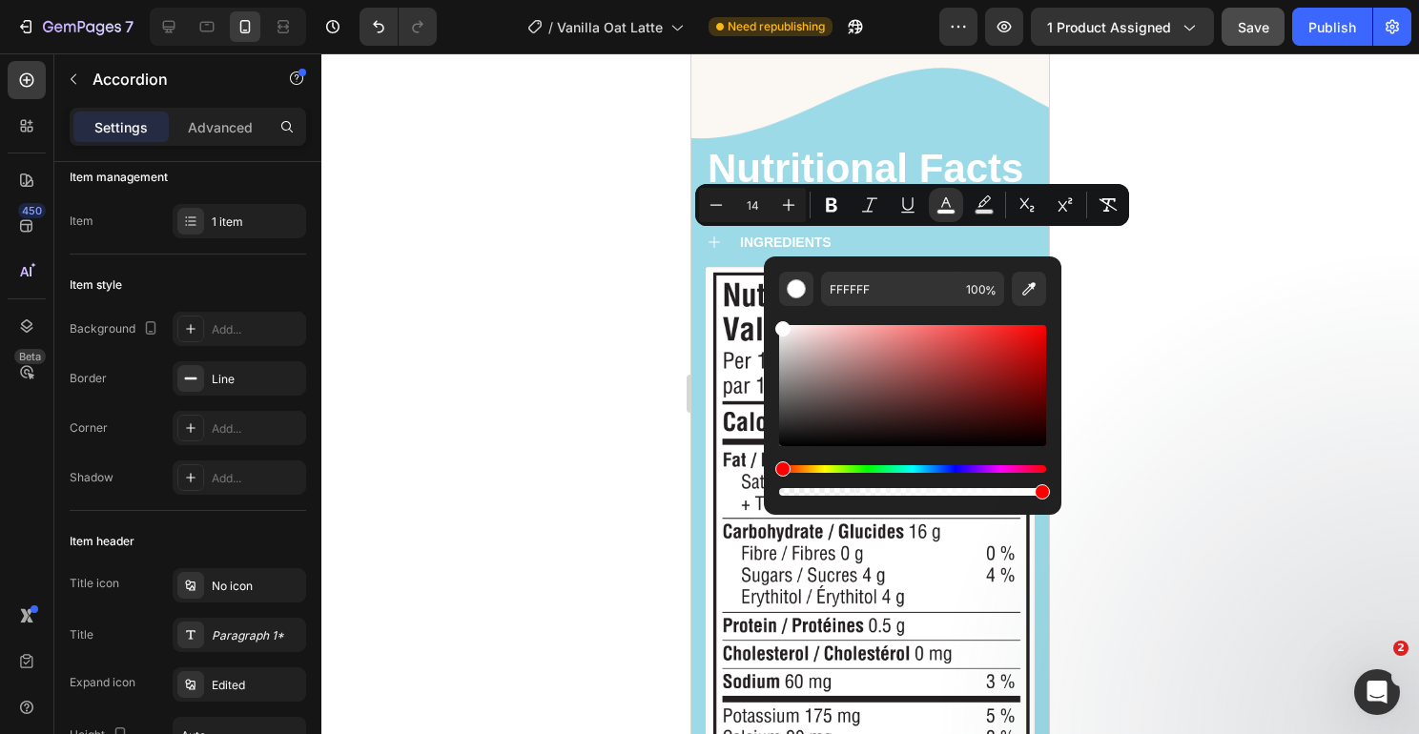
click at [1137, 270] on div at bounding box center [870, 393] width 1098 height 681
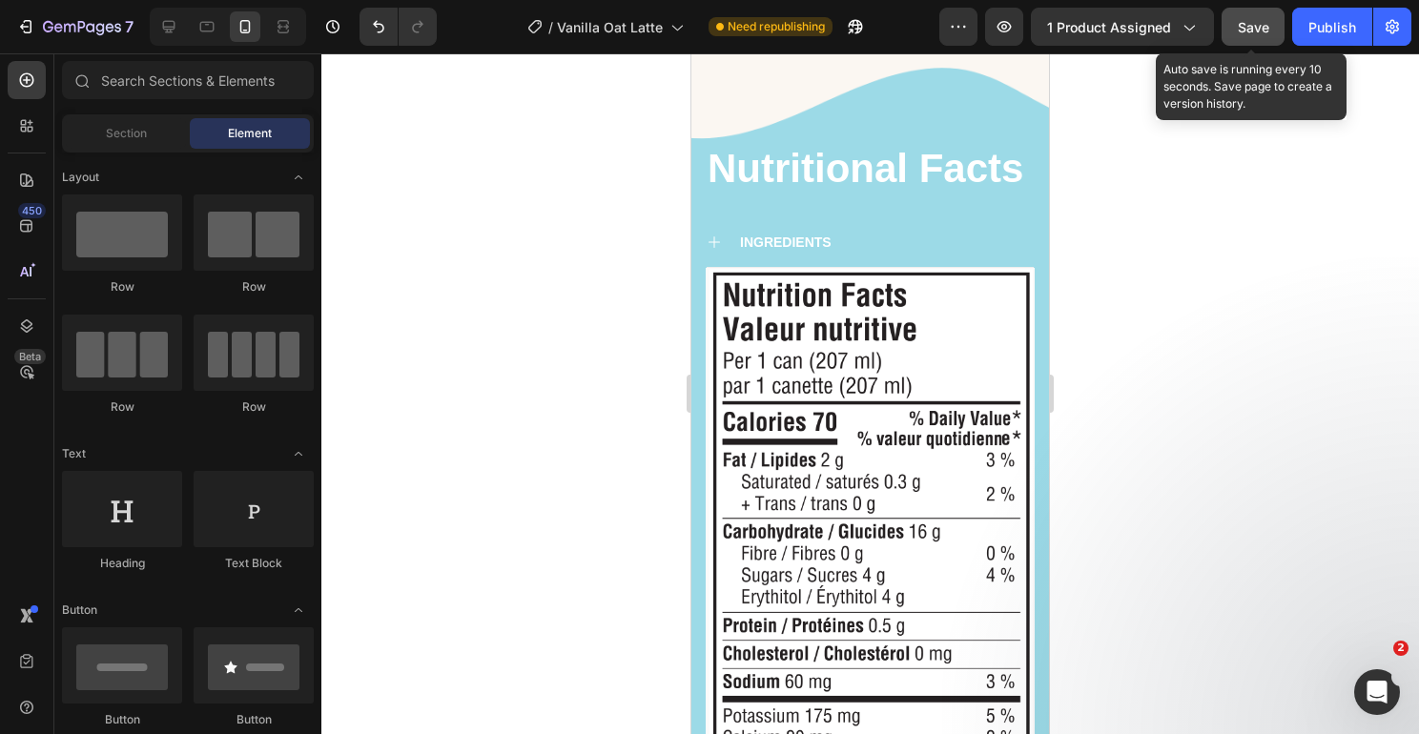
click at [1249, 33] on span "Save" at bounding box center [1253, 27] width 31 height 16
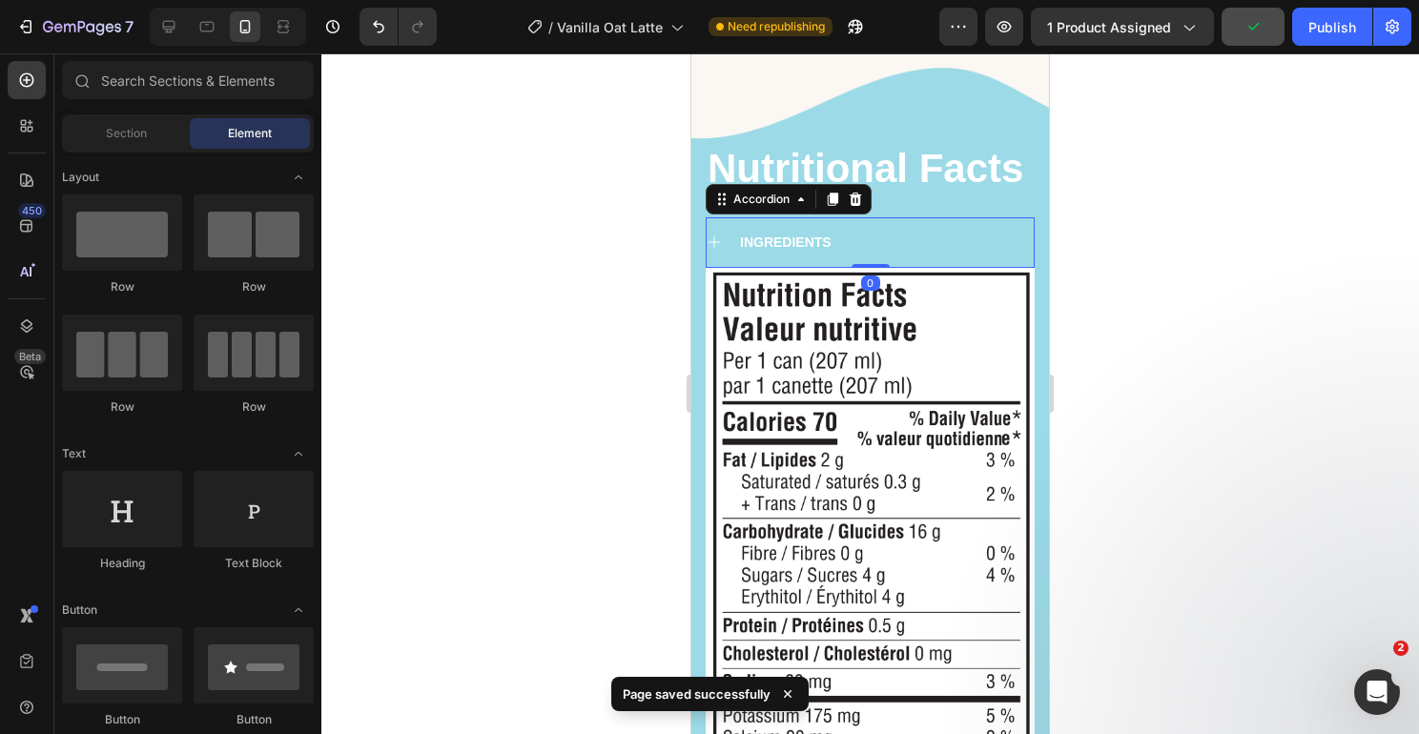
click at [811, 242] on span "INGREDIENTS" at bounding box center [786, 242] width 92 height 15
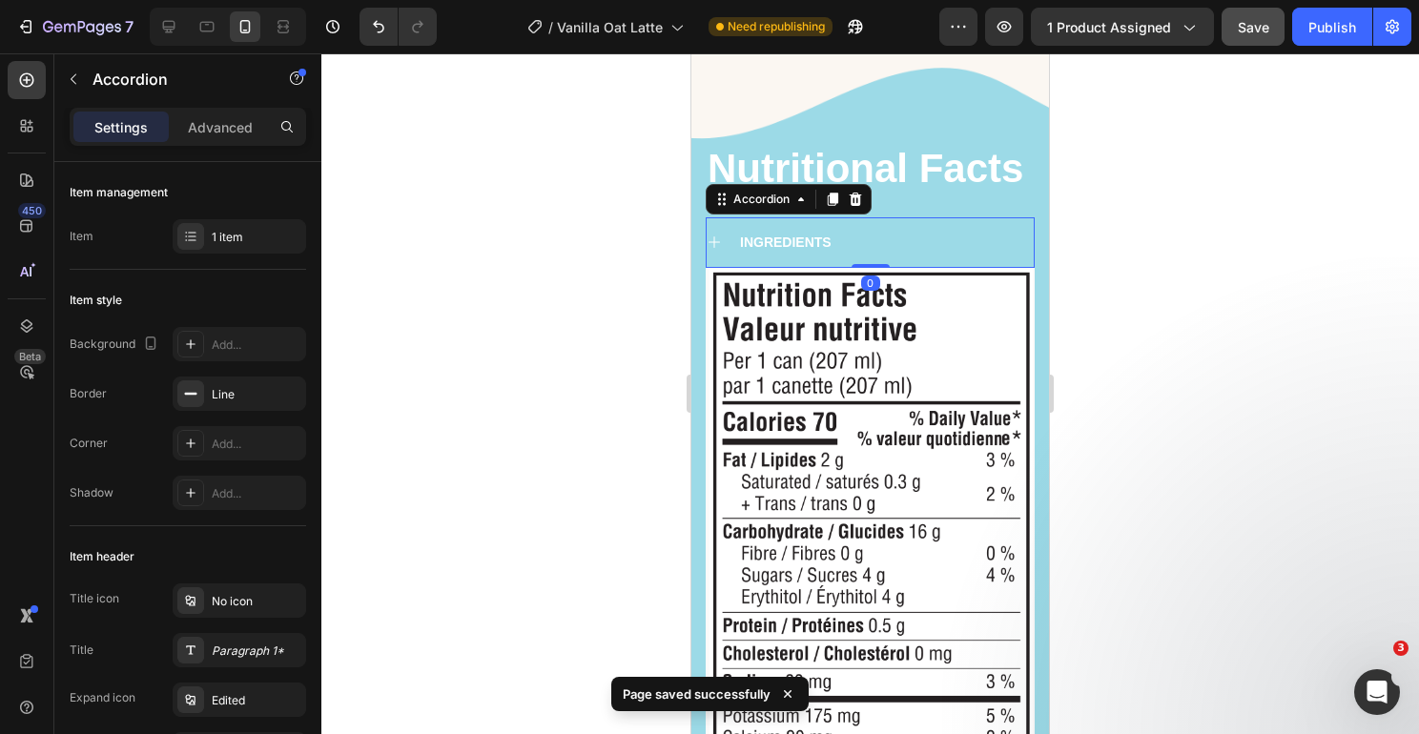
click at [856, 239] on div "INGREDIENTS" at bounding box center [885, 242] width 297 height 23
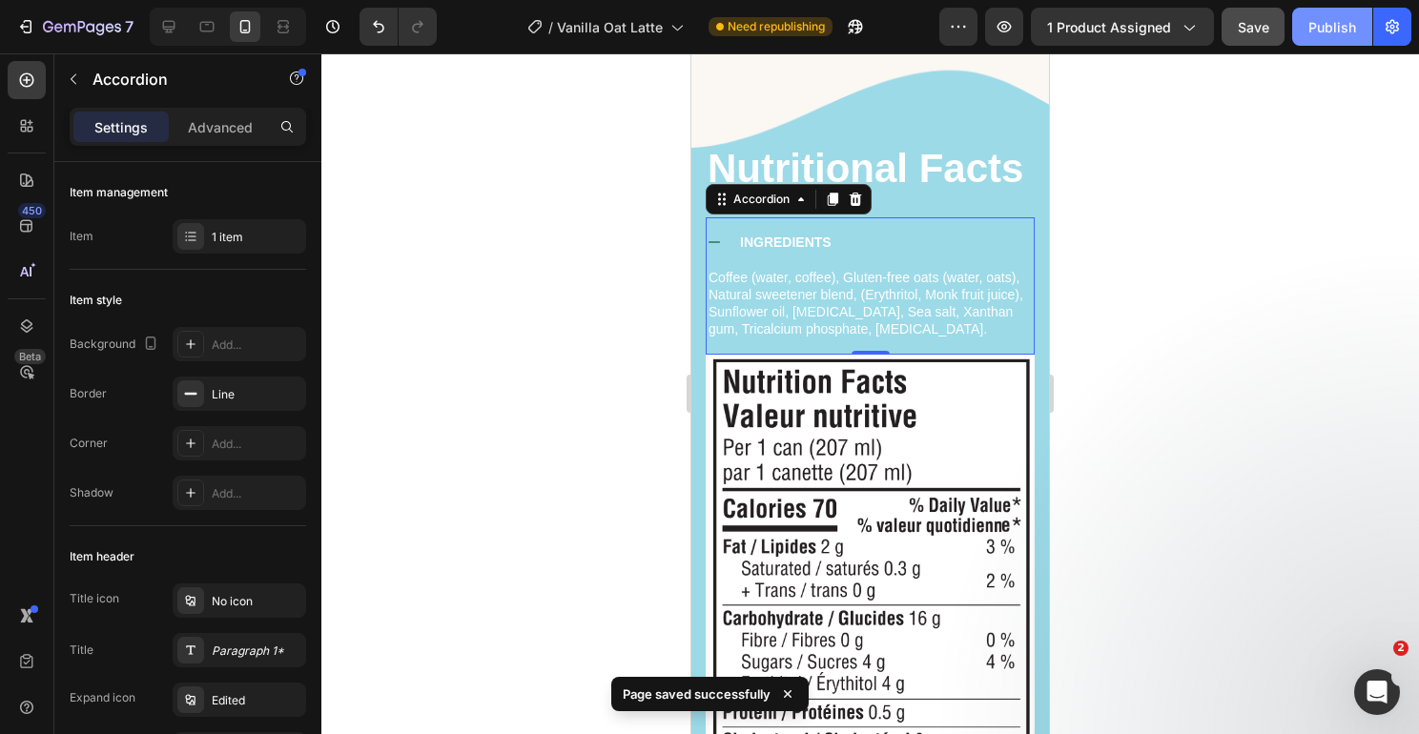
click at [1340, 23] on div "Publish" at bounding box center [1332, 27] width 48 height 20
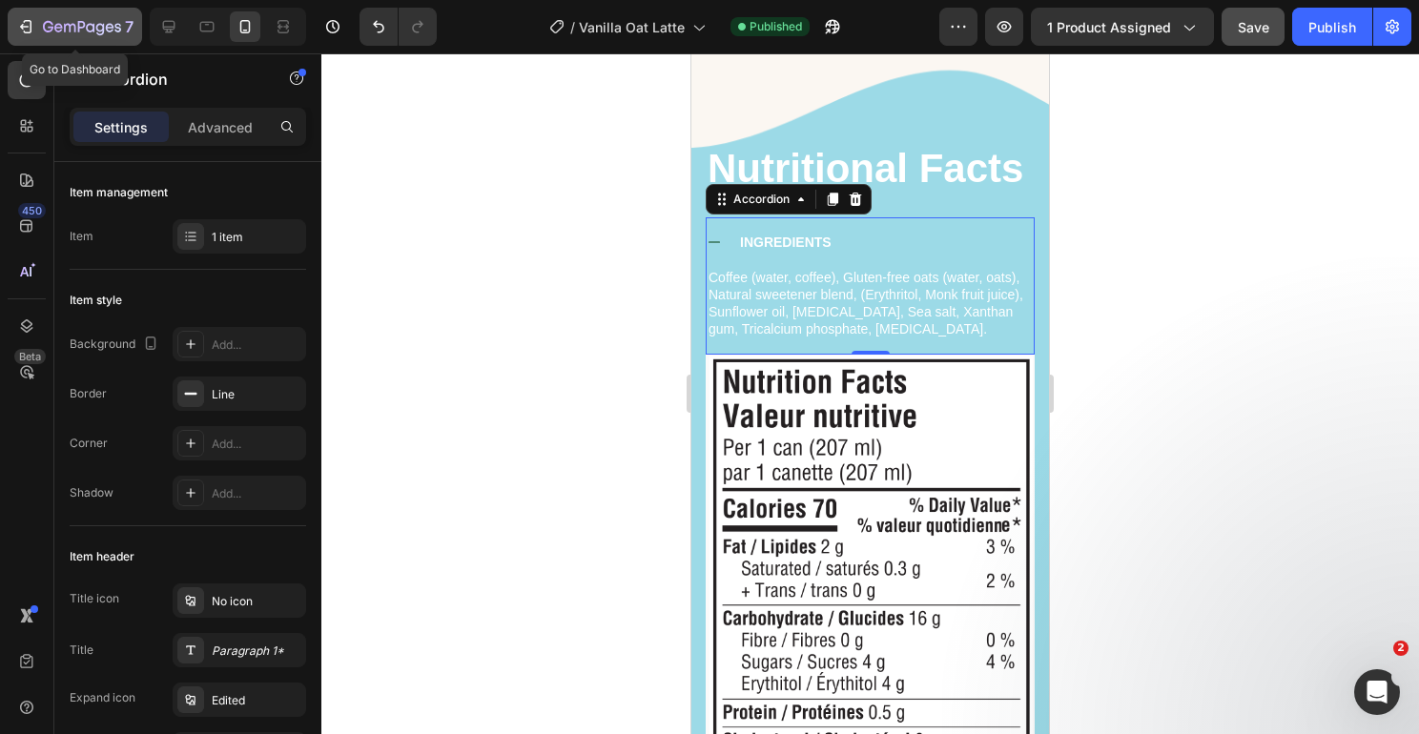
click at [26, 20] on icon "button" at bounding box center [28, 26] width 9 height 13
